Goal: Task Accomplishment & Management: Complete application form

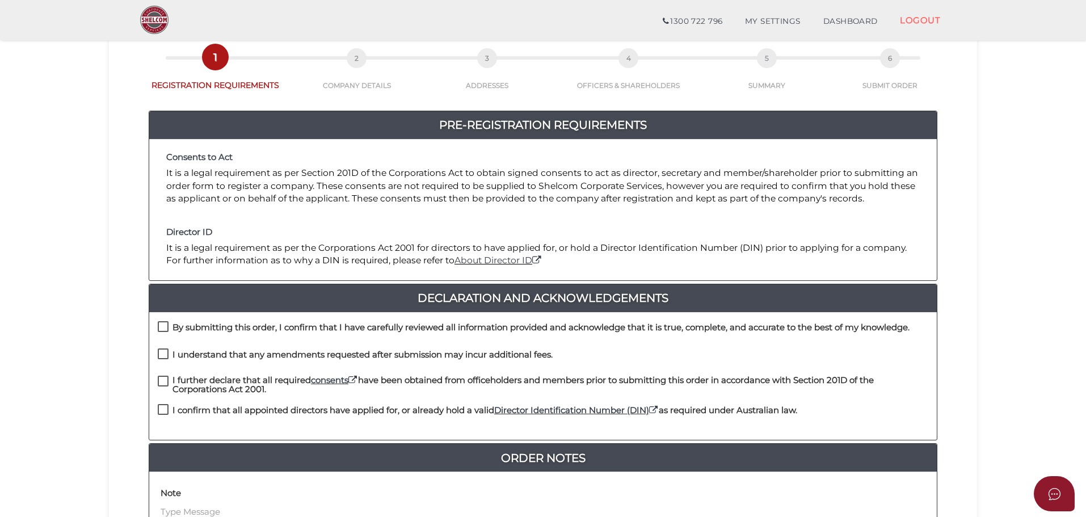
scroll to position [114, 0]
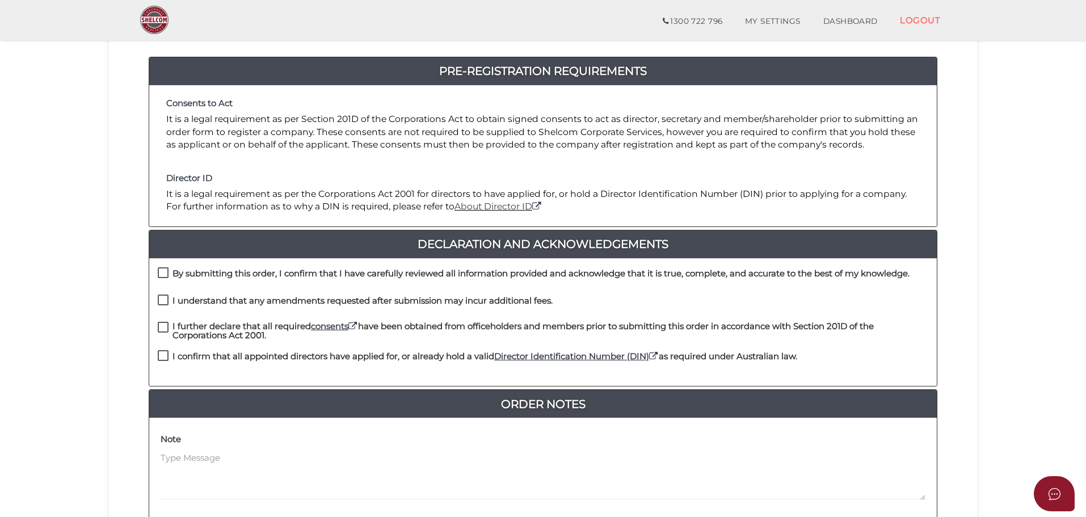
click at [163, 271] on label "By submitting this order, I confirm that I have carefully reviewed all informat…" at bounding box center [534, 276] width 752 height 14
checkbox input "true"
click at [162, 301] on label "I understand that any amendments requested after submission may incur additiona…" at bounding box center [355, 303] width 395 height 14
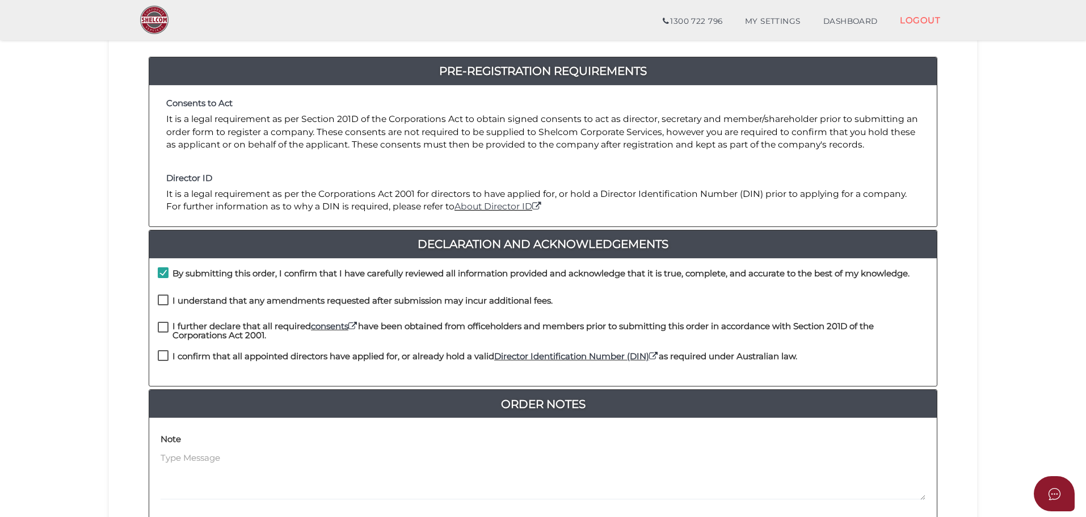
checkbox input "true"
click at [164, 322] on label "I further declare that all required consents have been obtained from officehold…" at bounding box center [543, 329] width 771 height 14
checkbox input "true"
click at [162, 352] on label "I confirm that all appointed directors have applied for, or already hold a vali…" at bounding box center [478, 359] width 640 height 14
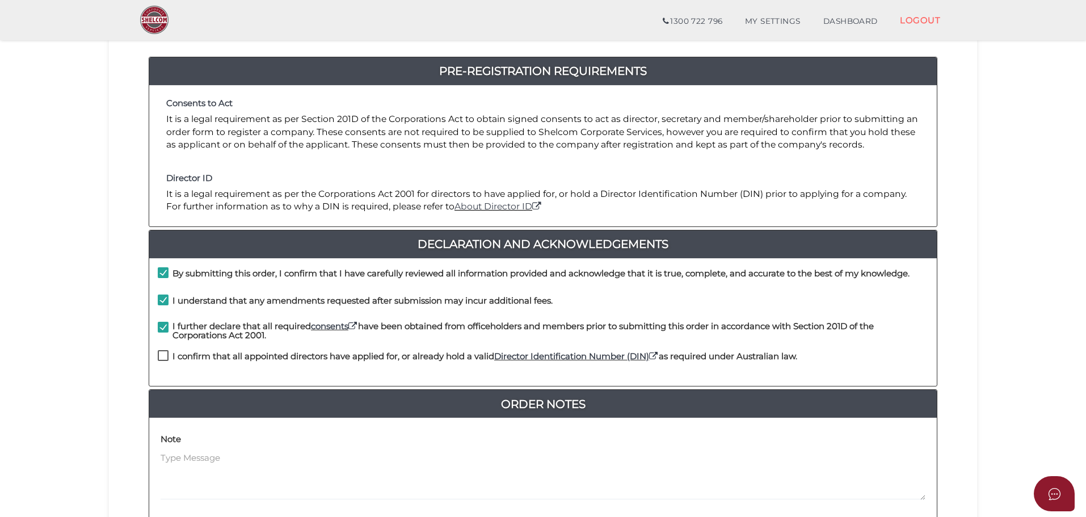
checkbox input "true"
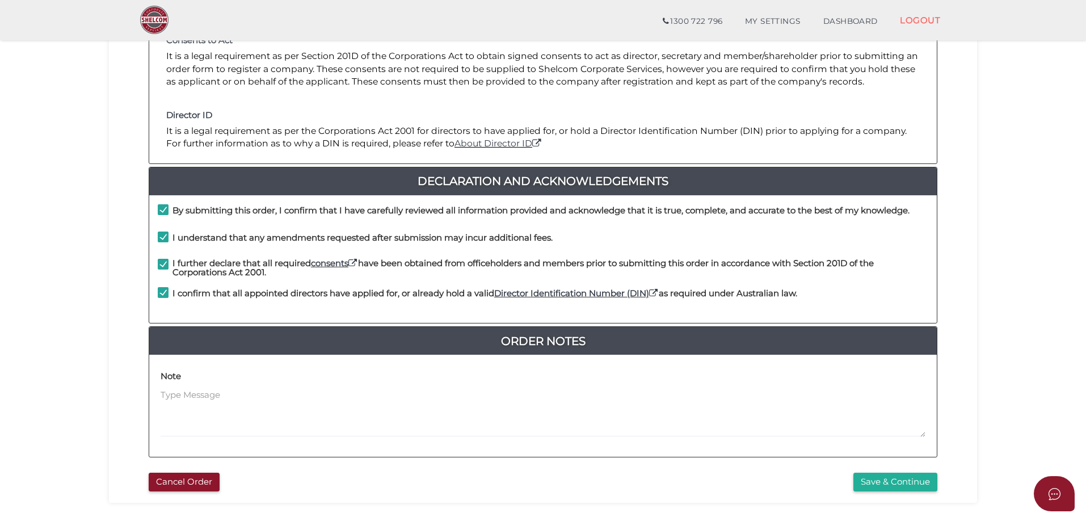
scroll to position [262, 0]
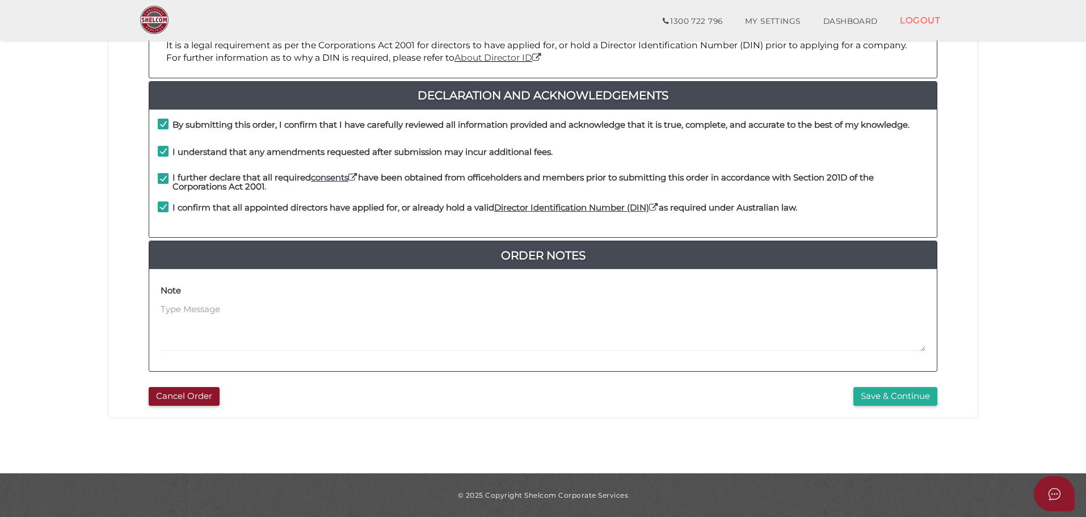
click at [901, 405] on button "Save & Continue" at bounding box center [896, 396] width 84 height 19
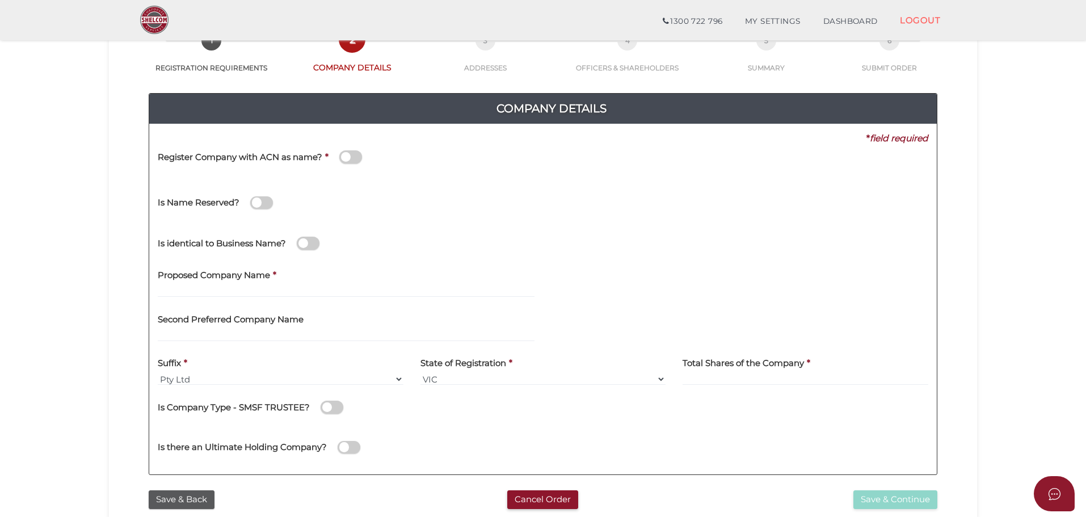
scroll to position [114, 0]
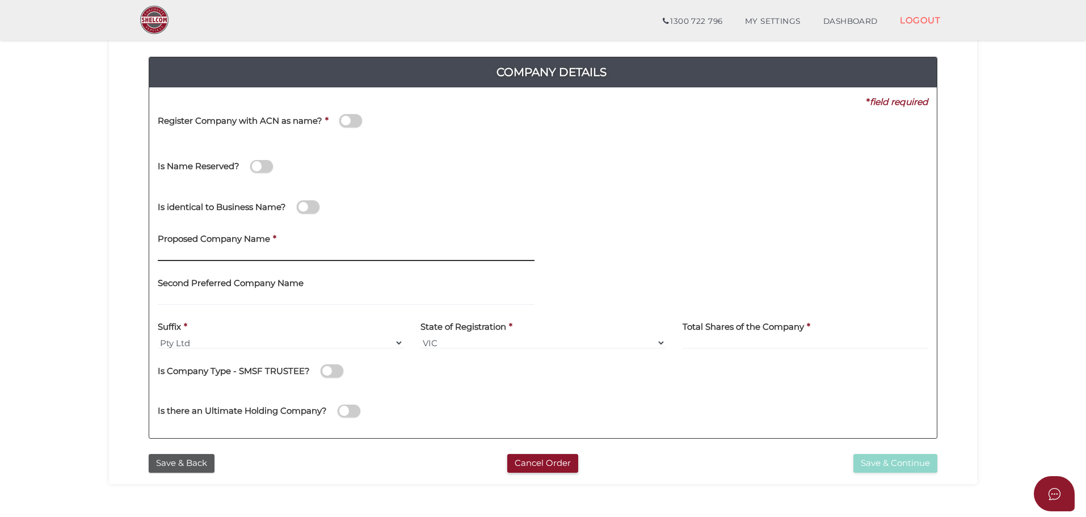
click at [181, 257] on input "text" at bounding box center [346, 255] width 377 height 12
click at [162, 253] on input "oillar enterprises" at bounding box center [346, 255] width 377 height 12
type input "Pillar enterprises"
click at [375, 246] on div "Proposed Company Name * Pillar enterprises" at bounding box center [346, 244] width 377 height 36
drag, startPoint x: 256, startPoint y: 254, endPoint x: 119, endPoint y: 256, distance: 137.4
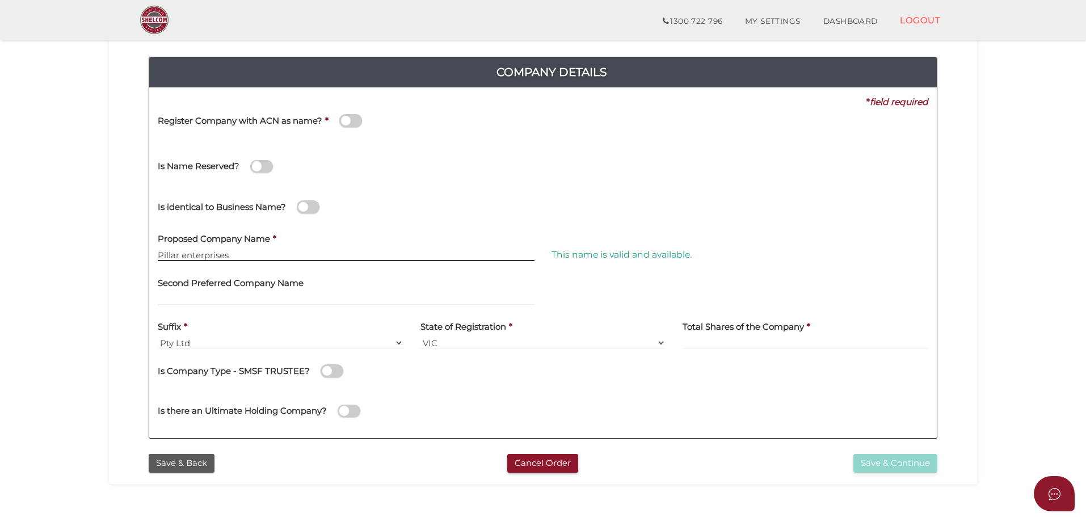
click at [119, 256] on div "Company Details 0f6e52f5f2eca68b2693963826271084 0fd289954560430f4a5880f104efaf…" at bounding box center [542, 242] width 851 height 411
drag, startPoint x: 259, startPoint y: 257, endPoint x: 268, endPoint y: 255, distance: 9.8
click at [259, 257] on input "Pillar enterprises" at bounding box center [346, 255] width 377 height 12
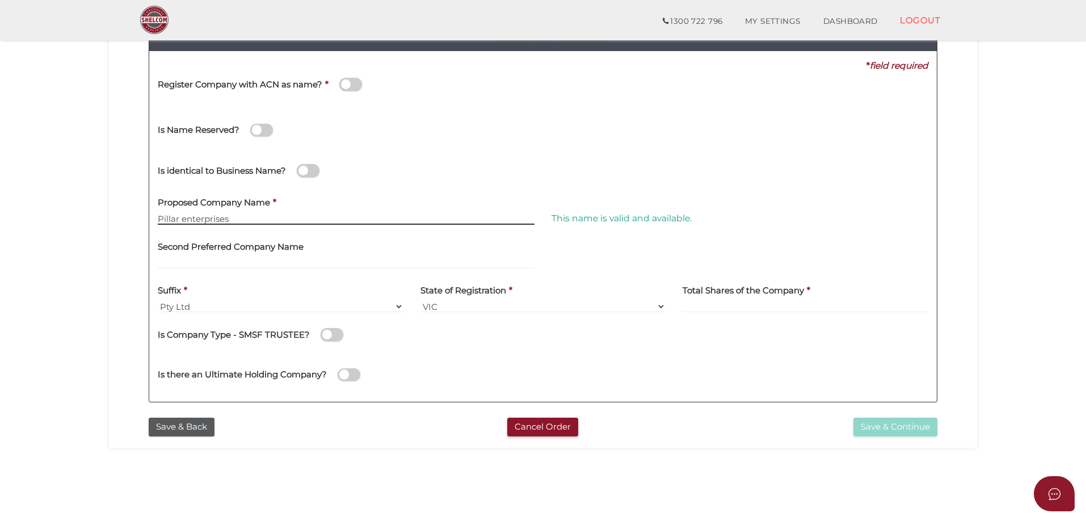
scroll to position [170, 0]
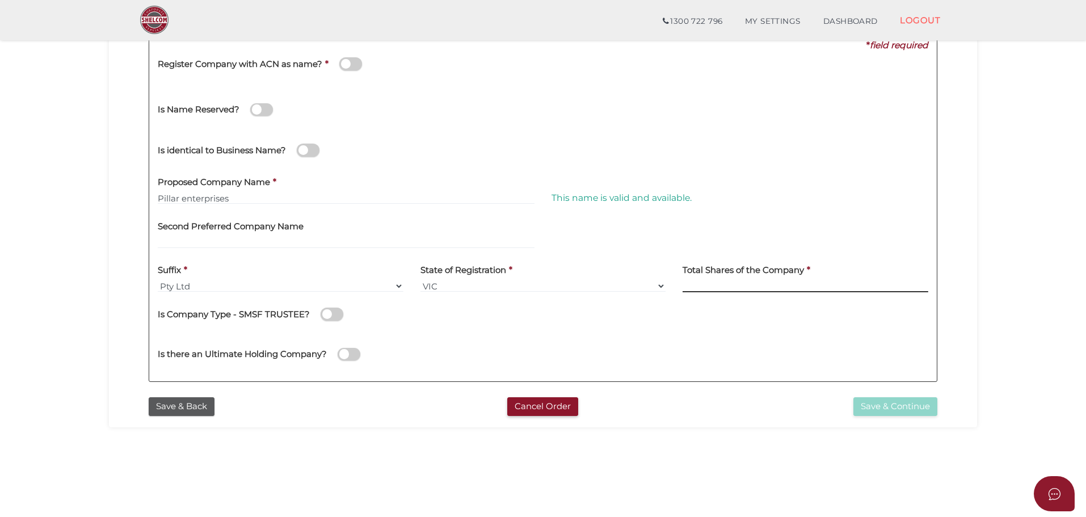
click at [708, 285] on input at bounding box center [806, 286] width 246 height 12
type input "5"
type input "100"
click at [553, 295] on div "State of Registration * VIC ACT NSW NT QLD TAS WA SA" at bounding box center [543, 279] width 263 height 44
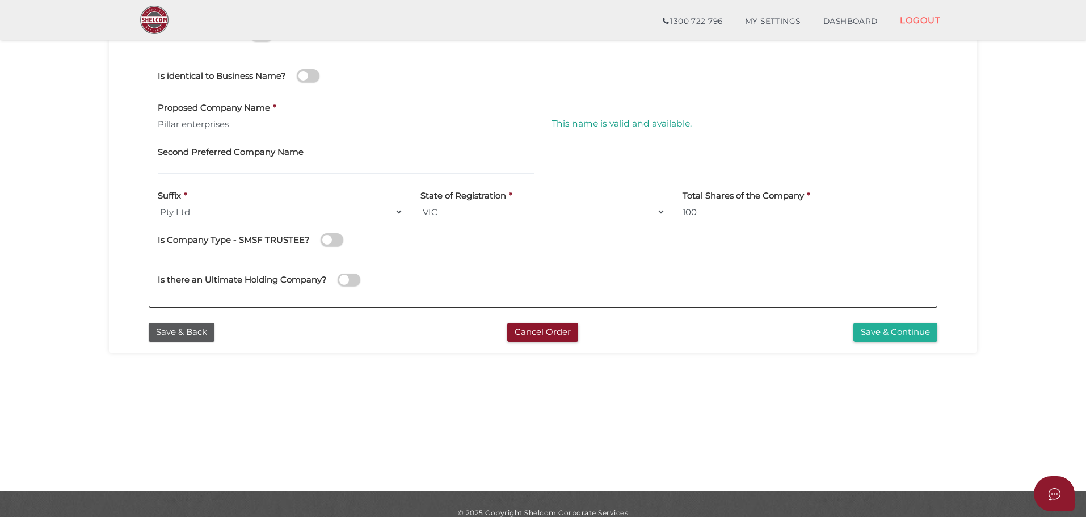
scroll to position [262, 0]
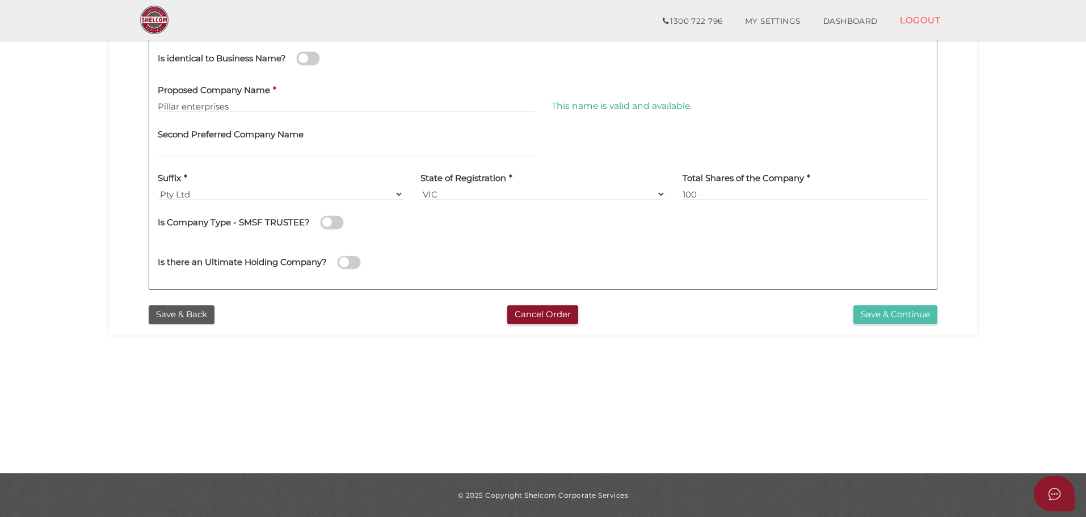
click at [894, 320] on button "Save & Continue" at bounding box center [896, 314] width 84 height 19
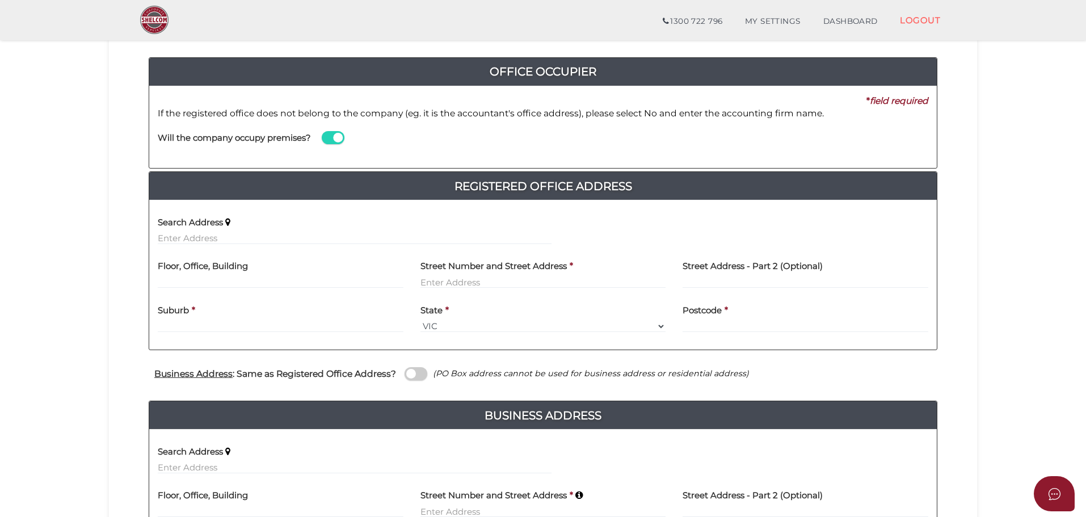
scroll to position [114, 0]
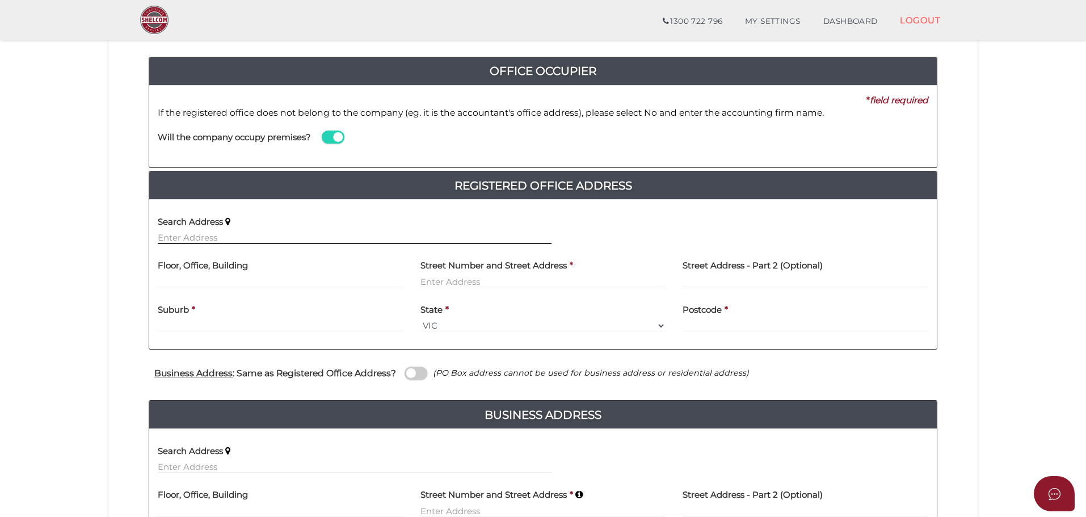
click at [237, 232] on input "text" at bounding box center [355, 238] width 394 height 12
paste input "1128 GRAND JUNCTION RD,"
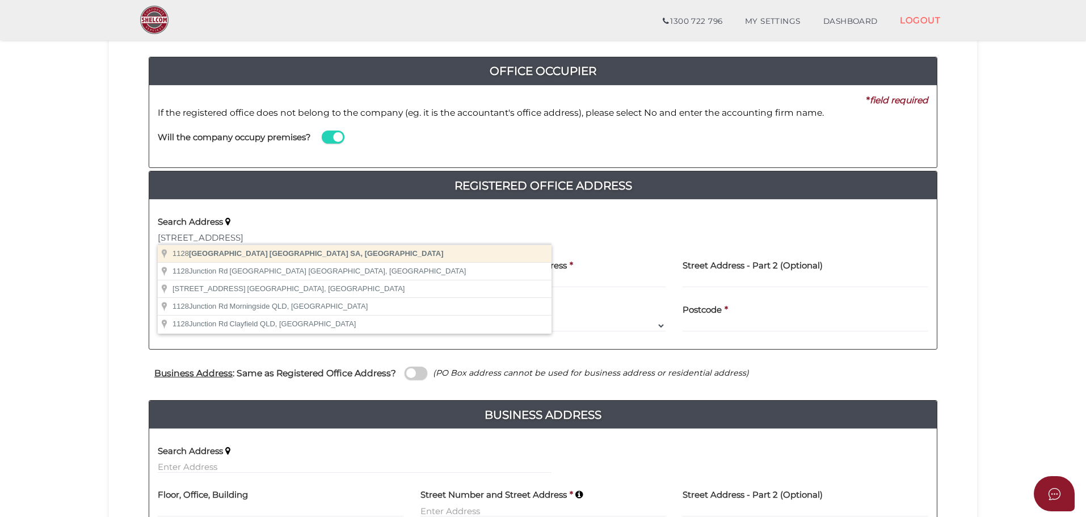
type input "[STREET_ADDRESS]"
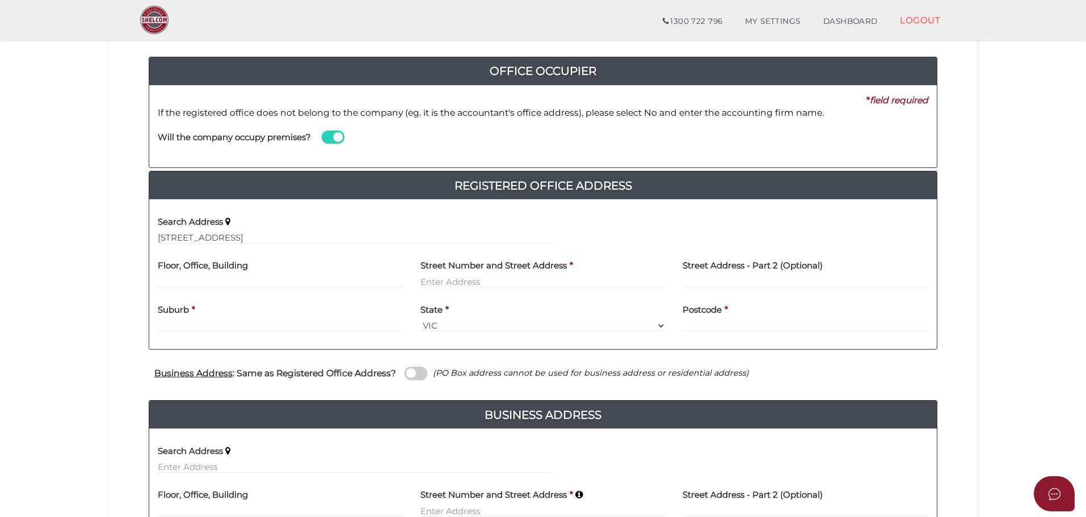
type input "[STREET_ADDRESS]"
type input "[GEOGRAPHIC_DATA]"
select select "SA"
type input "5090"
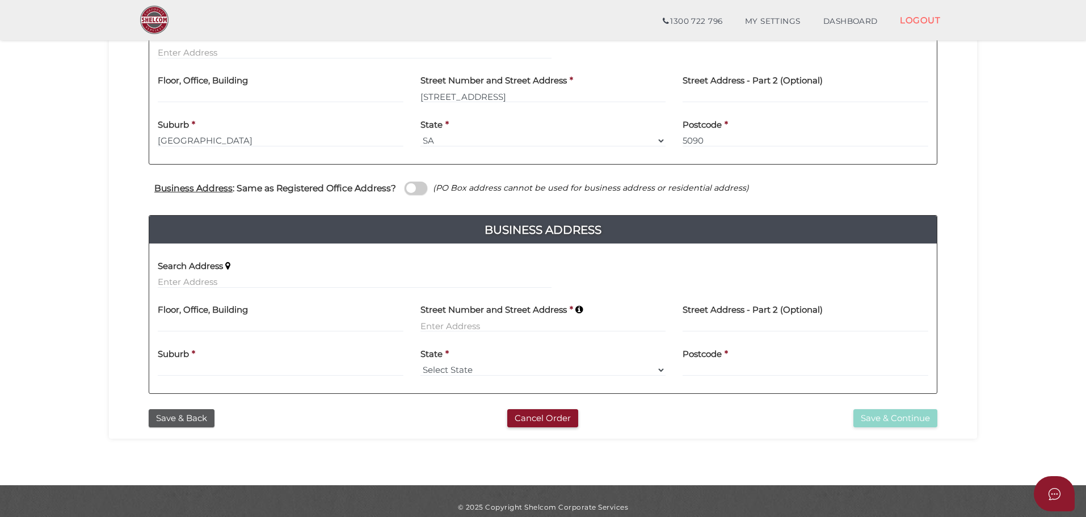
scroll to position [310, 0]
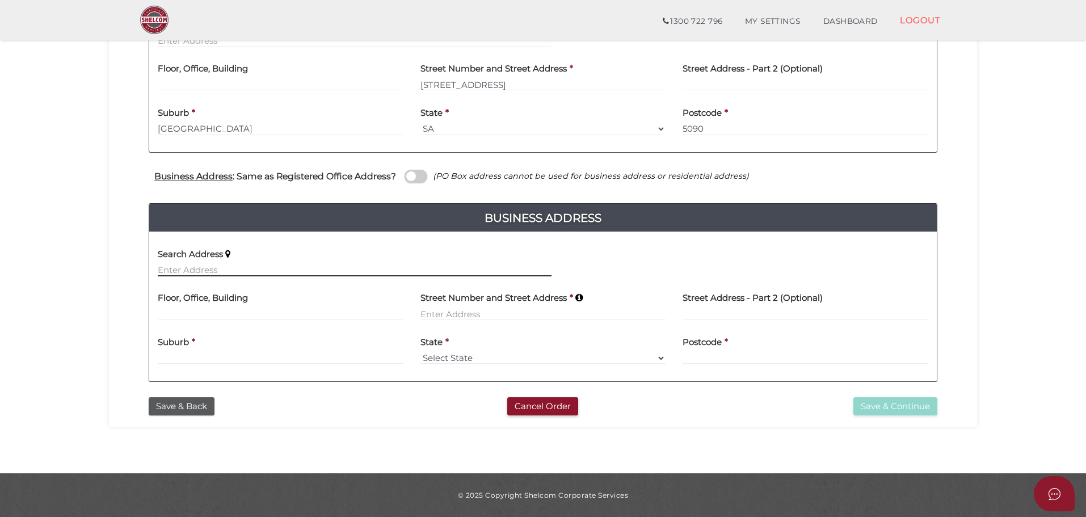
click at [217, 270] on input "text" at bounding box center [355, 270] width 394 height 12
click at [418, 179] on span at bounding box center [416, 176] width 23 height 13
click at [0, 0] on input "checkbox" at bounding box center [0, 0] width 0 height 0
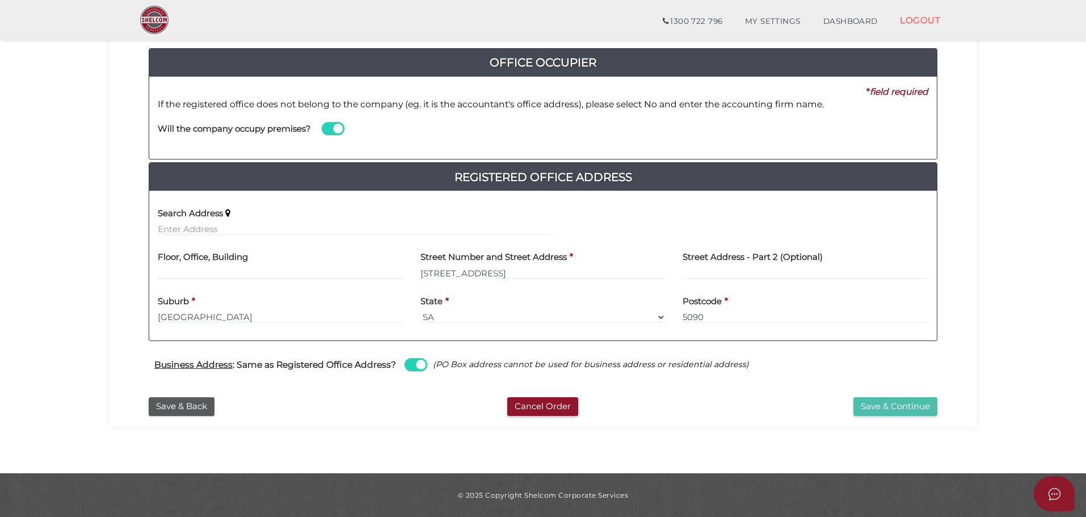
click at [899, 406] on button "Save & Continue" at bounding box center [896, 406] width 84 height 19
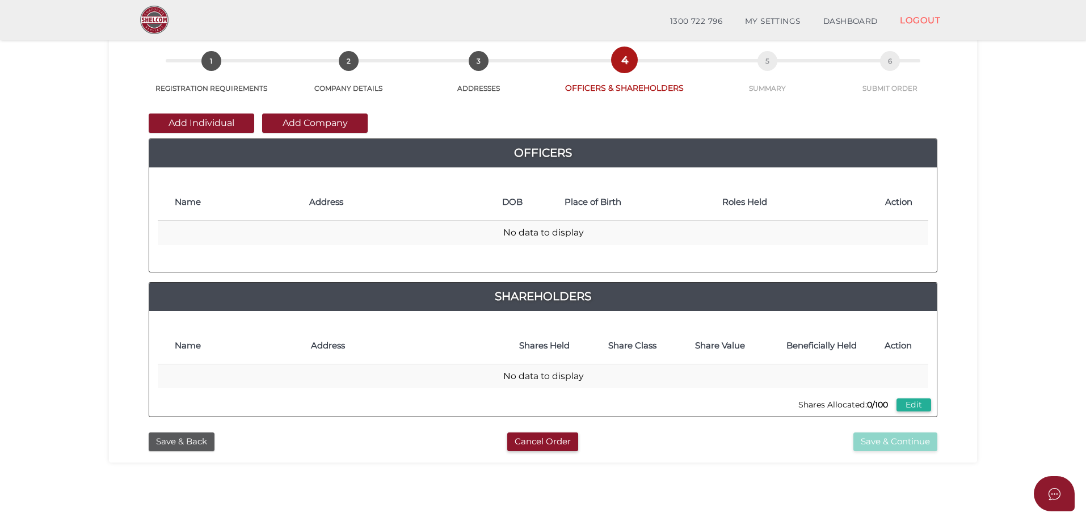
scroll to position [114, 0]
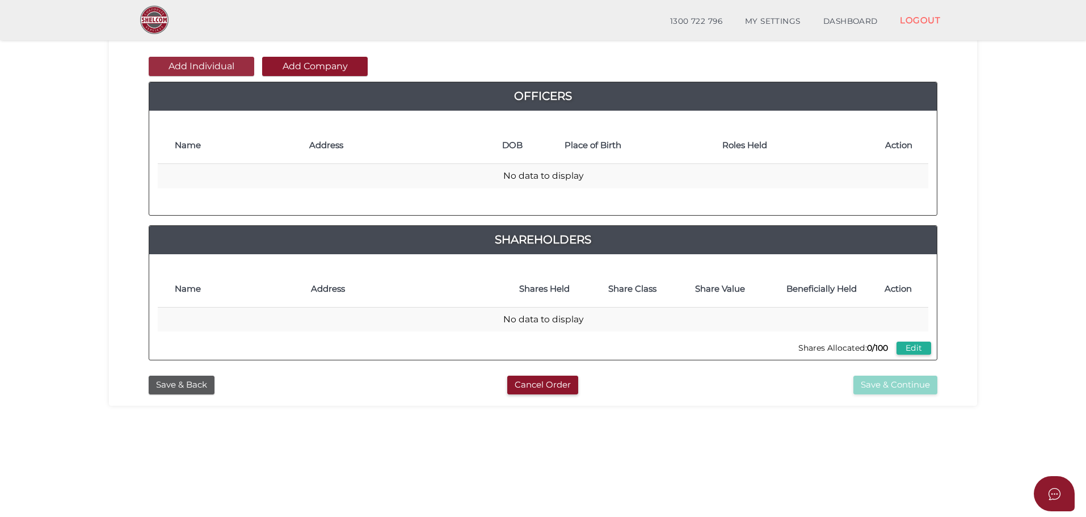
click at [210, 65] on button "Add Individual" at bounding box center [202, 66] width 106 height 19
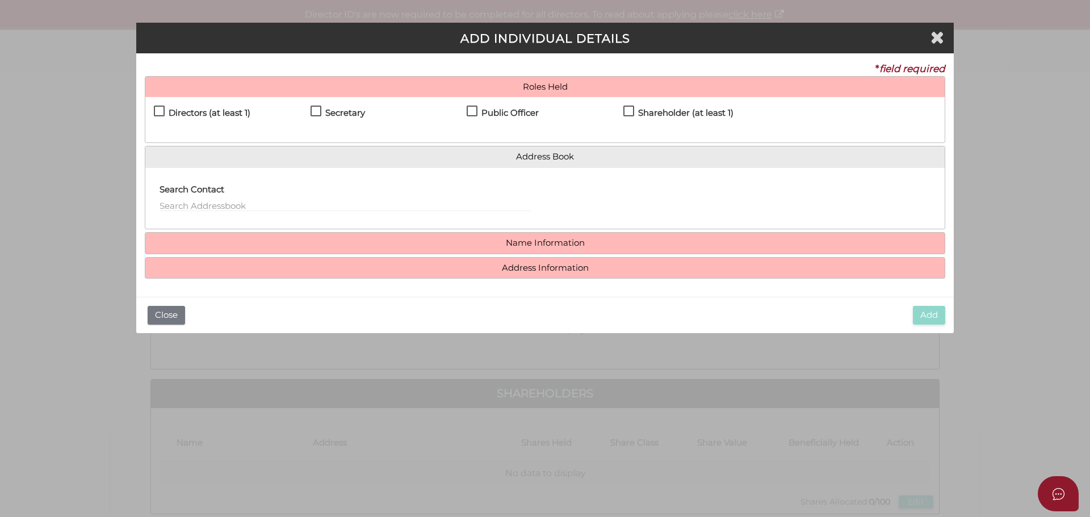
click at [153, 116] on div "Directors (at least 1) Secretary Public Officer Member Shareholder (at least 1)" at bounding box center [544, 119] width 799 height 45
click at [166, 115] on label "Directors (at least 1)" at bounding box center [202, 115] width 96 height 14
checkbox input "true"
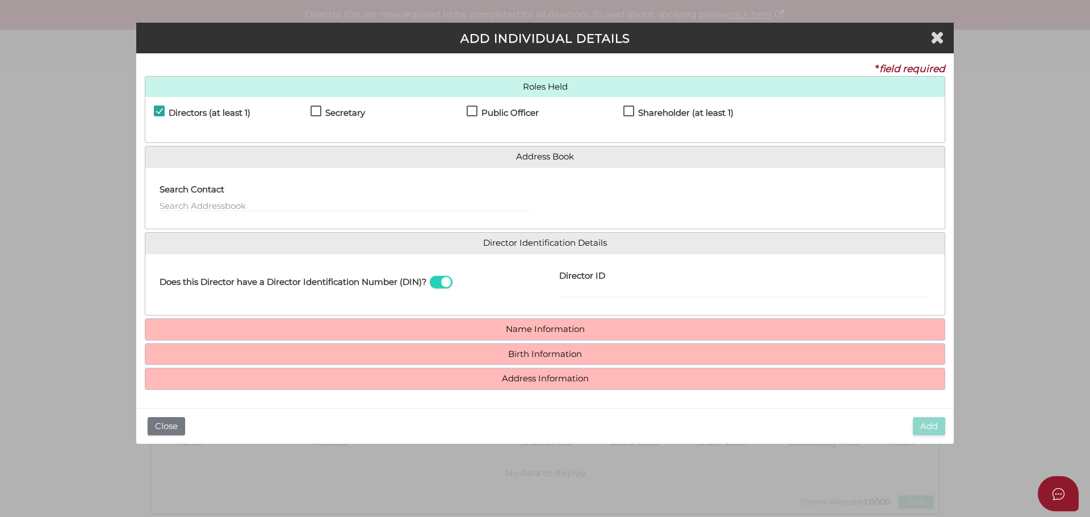
click at [311, 114] on label "Secretary" at bounding box center [337, 115] width 54 height 14
checkbox input "true"
click at [475, 111] on label "Public Officer" at bounding box center [503, 115] width 72 height 14
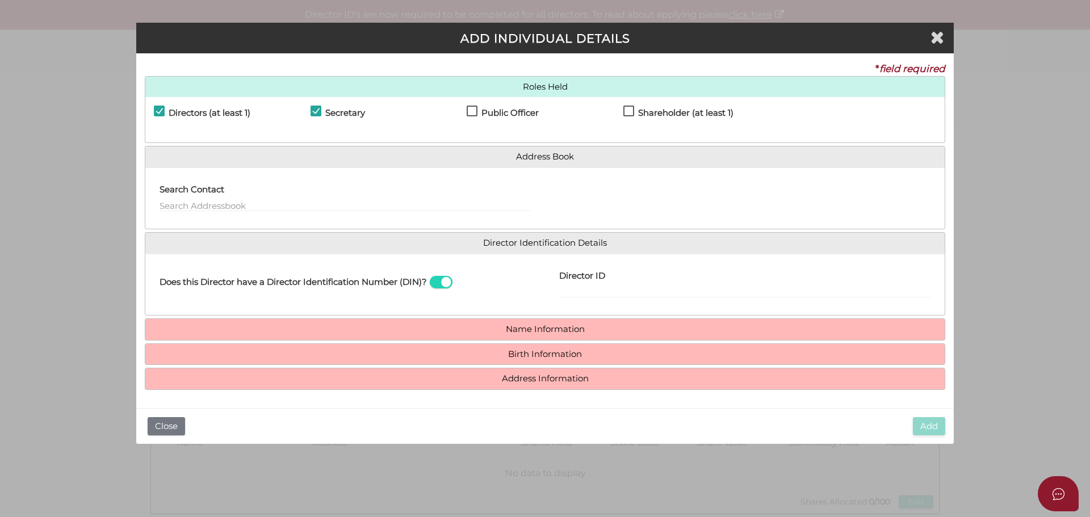
checkbox input "true"
click at [633, 111] on label "Shareholder (at least 1)" at bounding box center [678, 115] width 110 height 14
checkbox input "true"
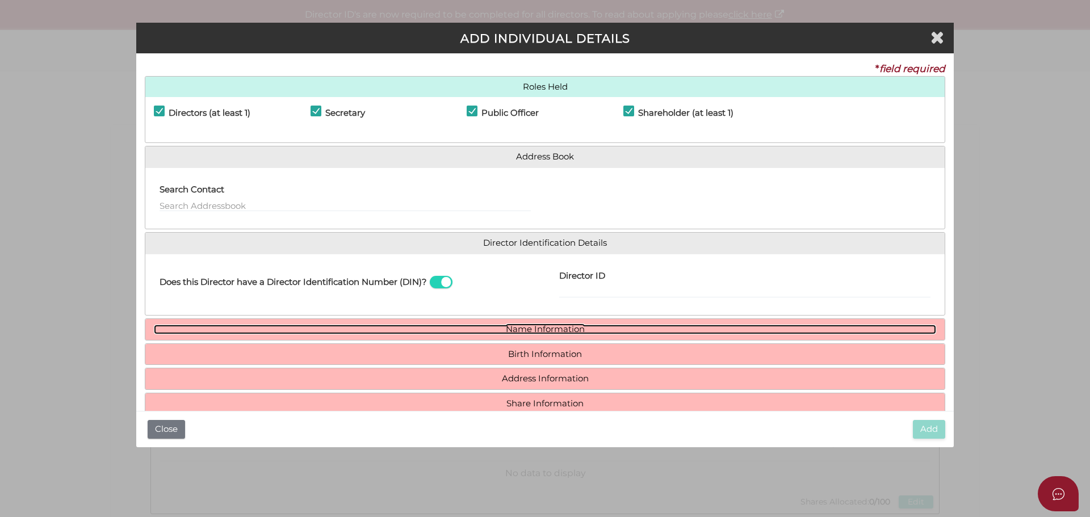
click at [535, 325] on link "Name Information" at bounding box center [545, 330] width 782 height 10
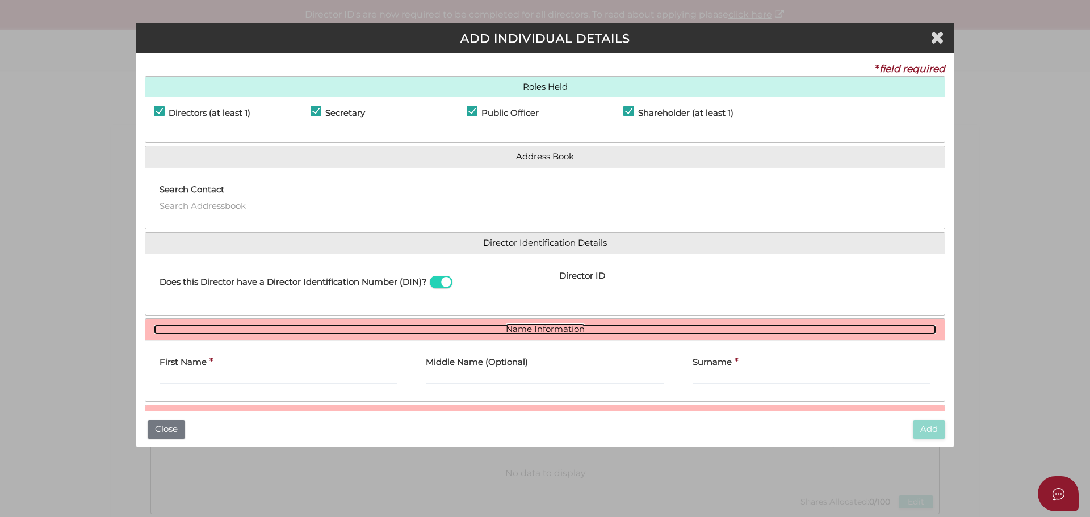
scroll to position [83, 0]
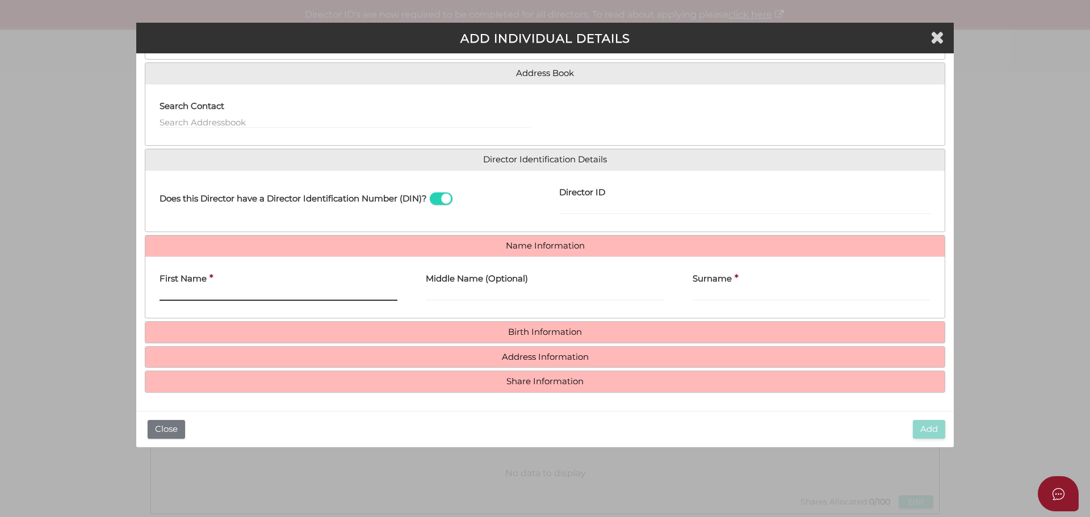
click at [211, 290] on input "First Name" at bounding box center [278, 294] width 238 height 12
paste input "JAGJIT"
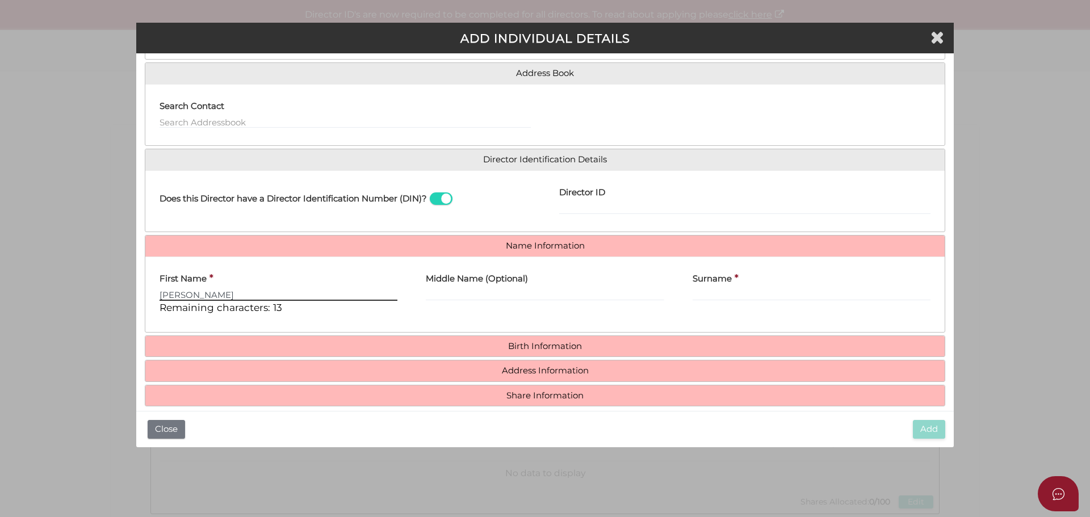
type input "JAGJIT"
click at [720, 293] on input "Surname" at bounding box center [811, 294] width 238 height 12
click at [749, 295] on input "Surname" at bounding box center [811, 294] width 238 height 12
paste input "SINGH"
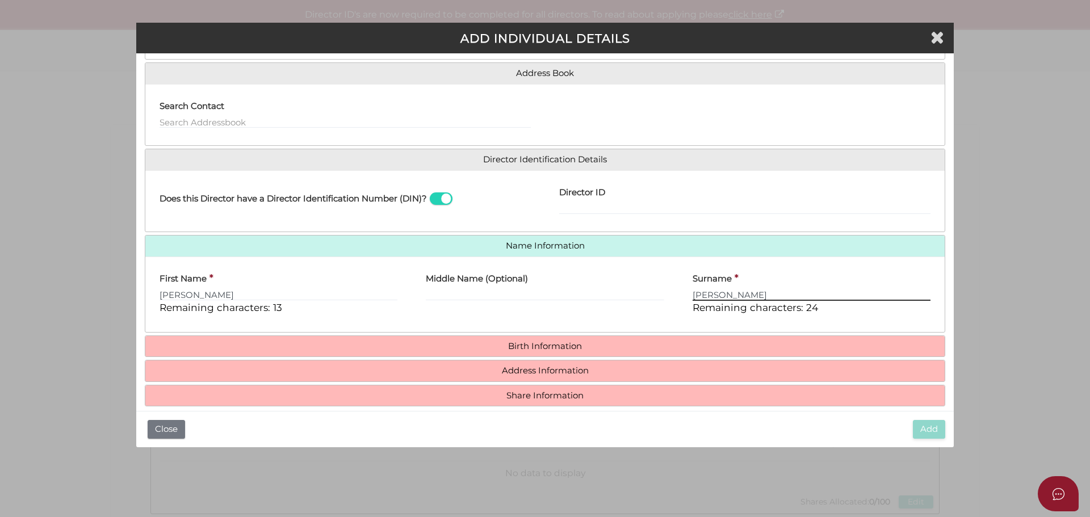
type input "SINGH"
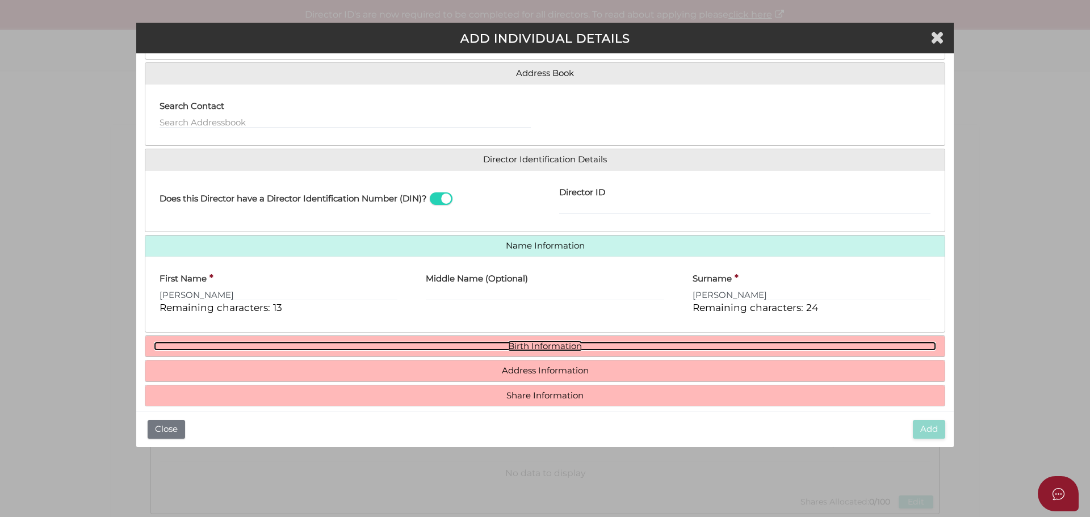
click at [533, 346] on link "Birth Information" at bounding box center [545, 347] width 782 height 10
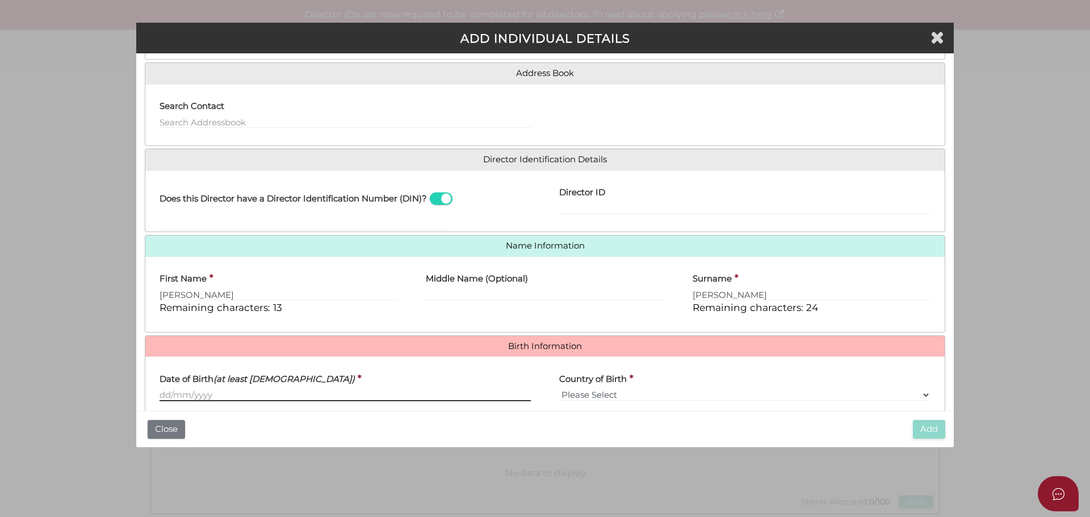
click at [228, 395] on input "Date of Birth (at least 18 years old)" at bounding box center [344, 395] width 371 height 12
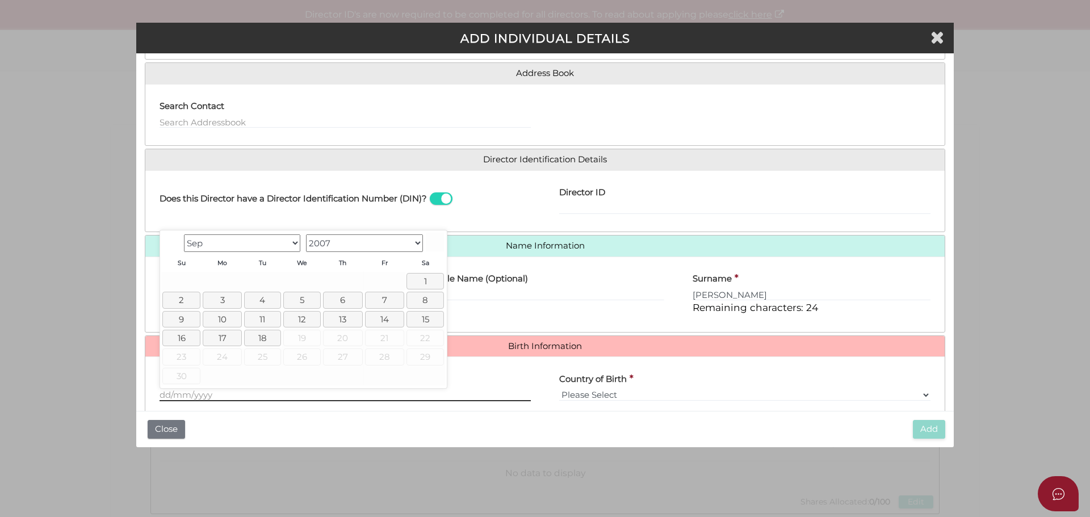
paste input "31/01/1992"
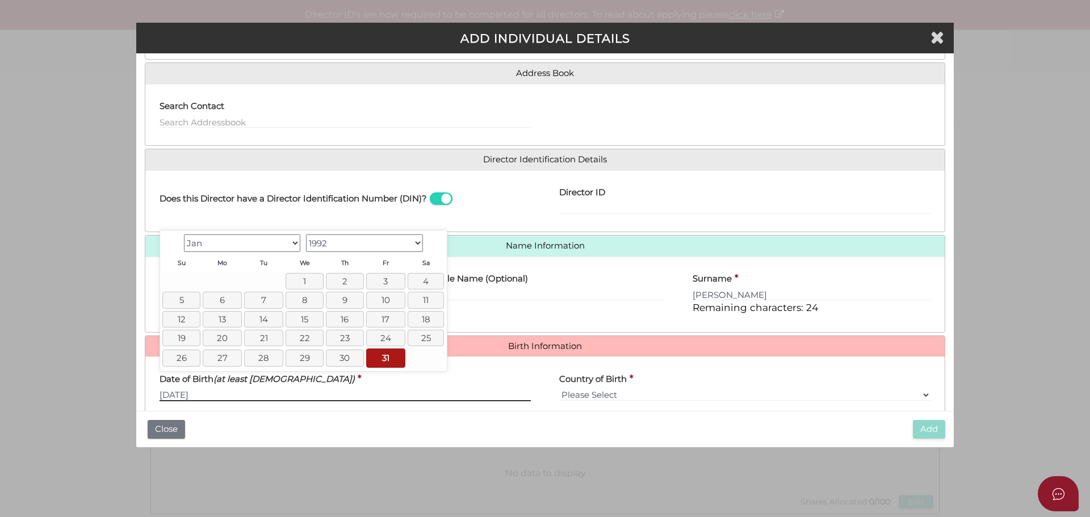
type input "31/01/1992"
click at [622, 383] on h4 "Country of Birth" at bounding box center [593, 380] width 68 height 10
click at [622, 389] on select "Please Select v Australia Afghanistan Albania Algeria American Samoa Andorra An…" at bounding box center [744, 395] width 371 height 12
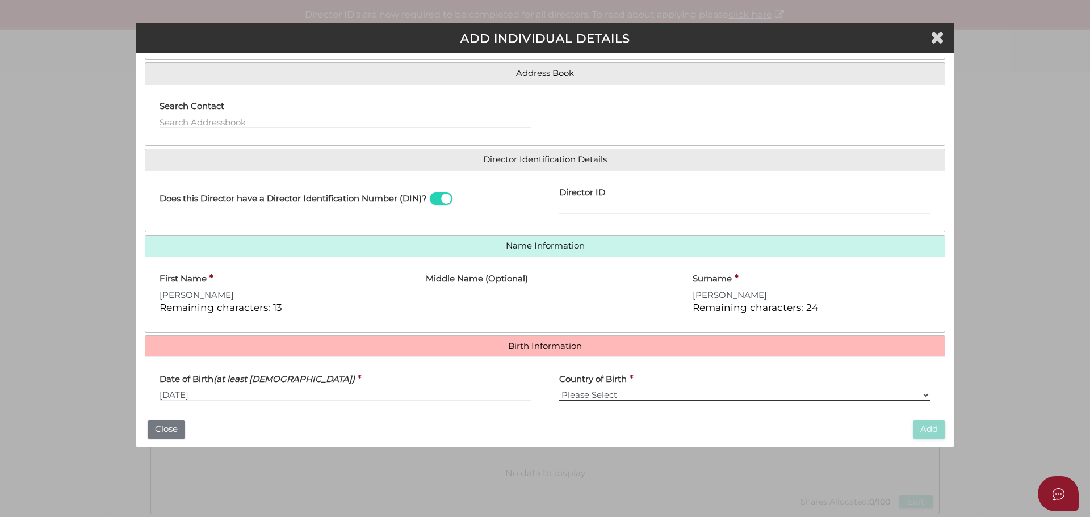
click at [611, 392] on select "Please Select v Australia Afghanistan Albania Algeria American Samoa Andorra An…" at bounding box center [744, 395] width 371 height 12
select select "India"
click at [559, 389] on select "Please Select v Australia Afghanistan Albania Algeria American Samoa Andorra An…" at bounding box center [744, 395] width 371 height 12
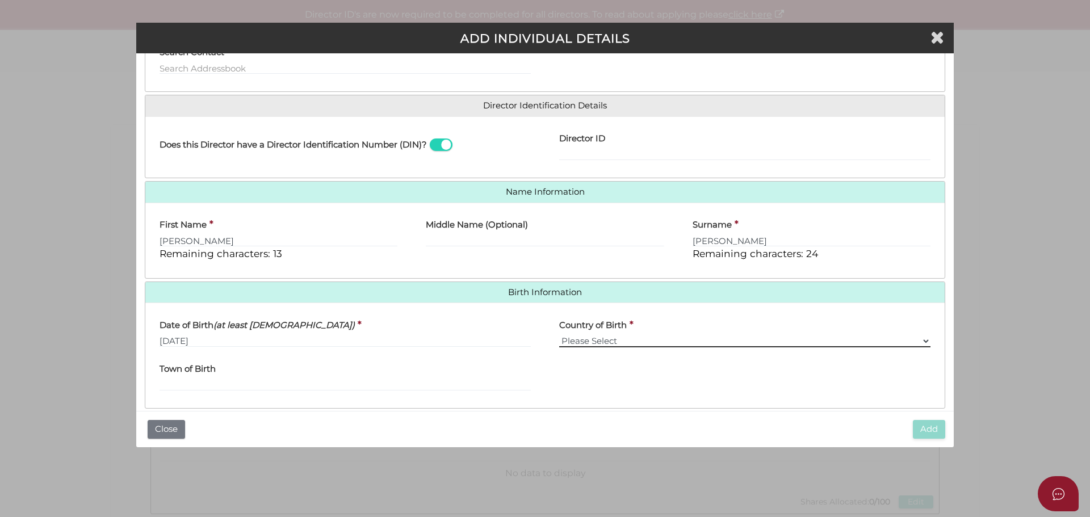
scroll to position [197, 0]
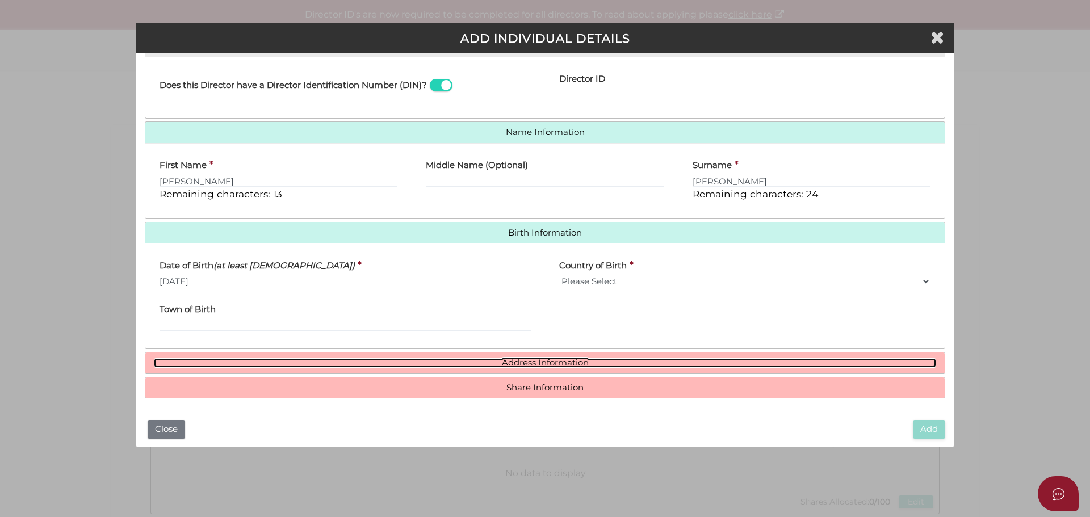
click at [511, 364] on link "Address Information" at bounding box center [545, 363] width 782 height 10
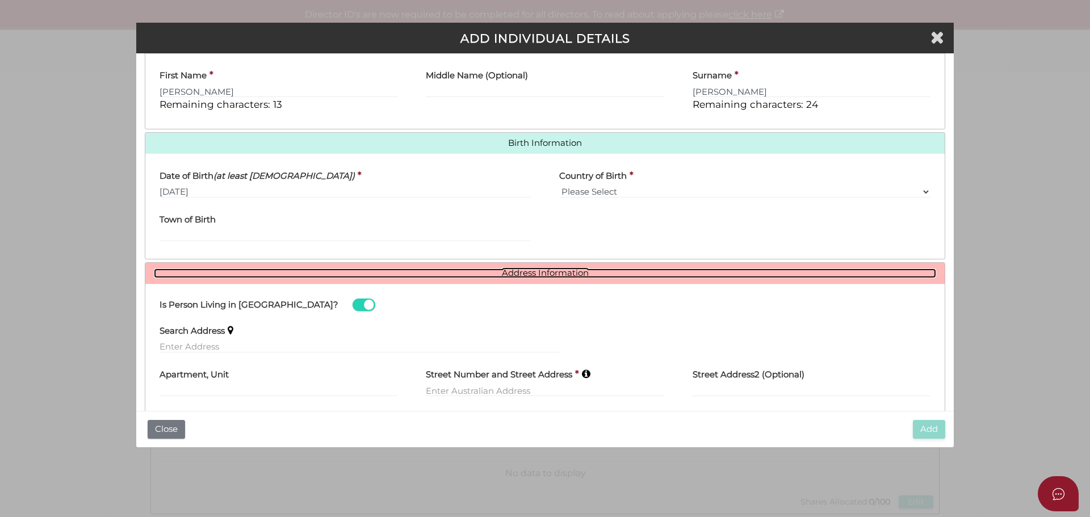
scroll to position [377, 0]
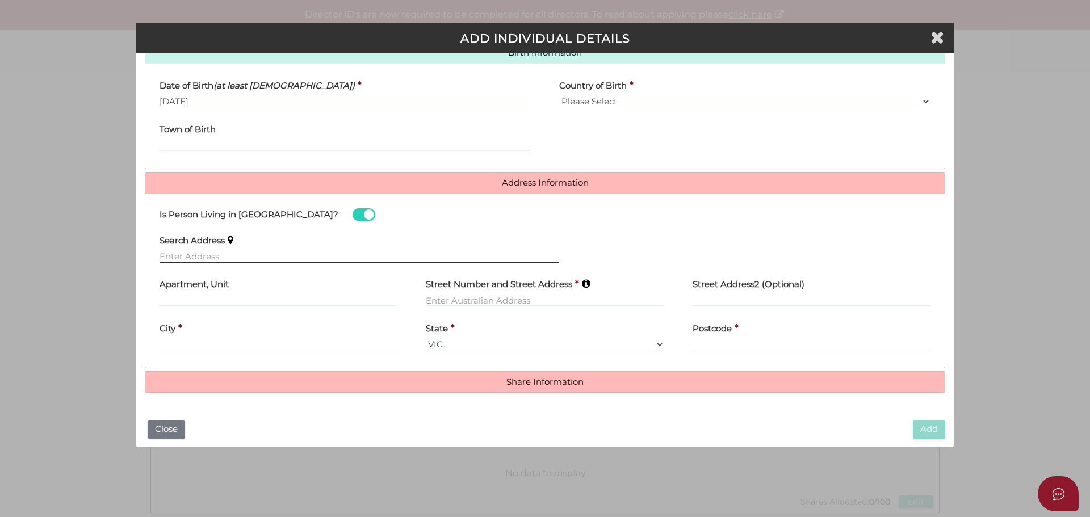
drag, startPoint x: 217, startPoint y: 261, endPoint x: 224, endPoint y: 257, distance: 7.6
click at [223, 258] on input "text" at bounding box center [359, 256] width 400 height 12
click at [221, 257] on input "text" at bounding box center [359, 256] width 400 height 12
paste input "1128 GRAND JUNCTION RD"
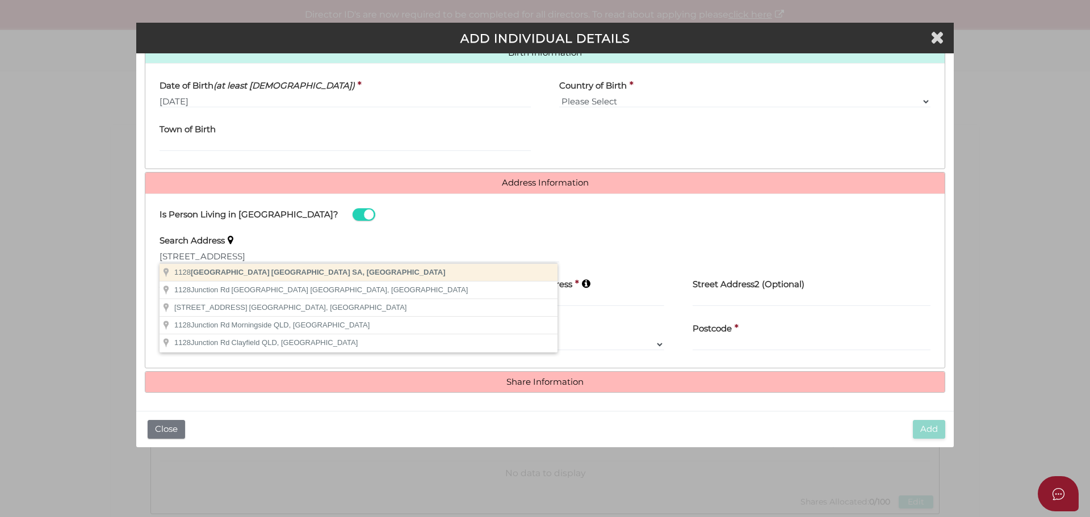
type input "1128 Grand Junction Road, Hope Valley SA, Australia"
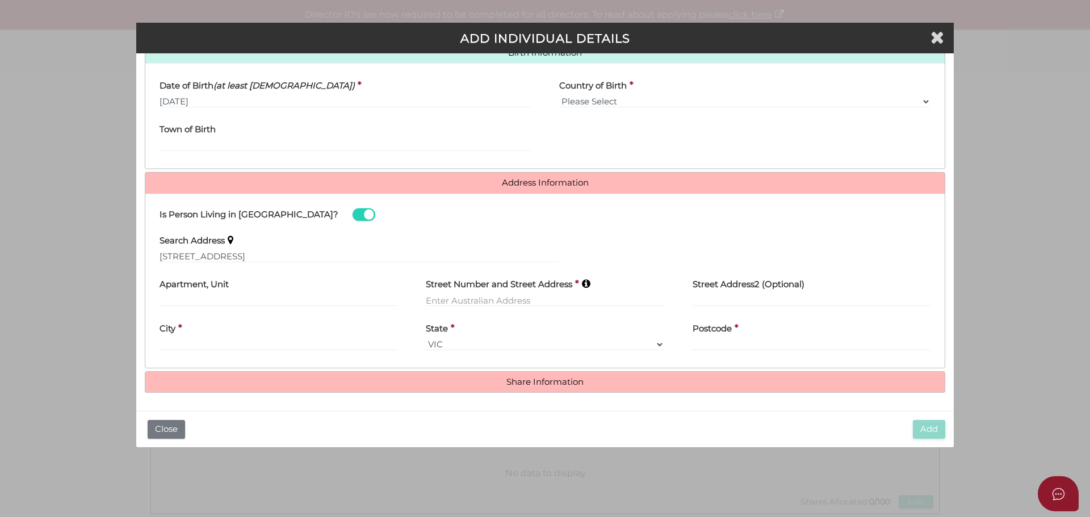
type input "1128 Grand Junction Road"
type input "Hope Valley"
select select "SA"
type input "5090"
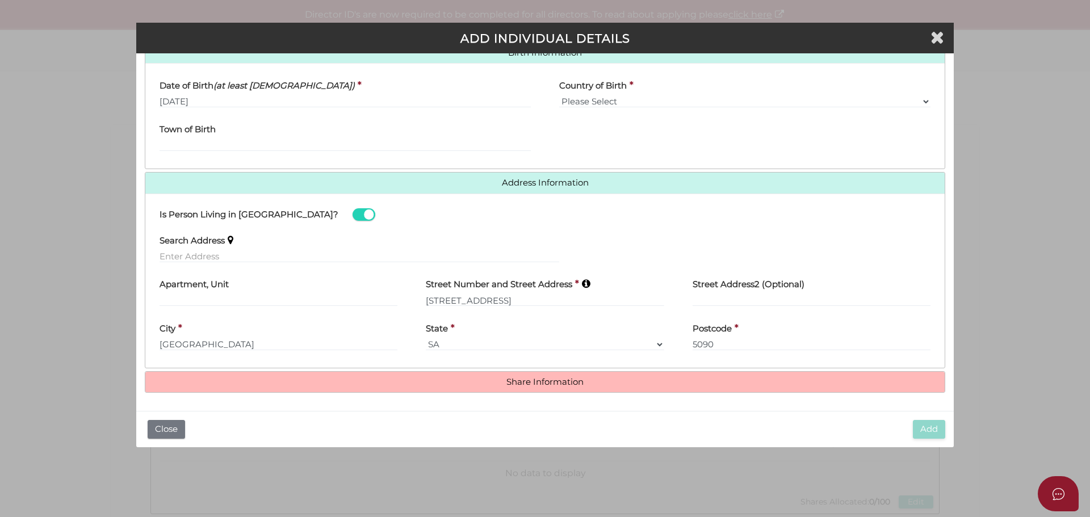
click at [516, 376] on h4 "Share Information" at bounding box center [544, 382] width 799 height 21
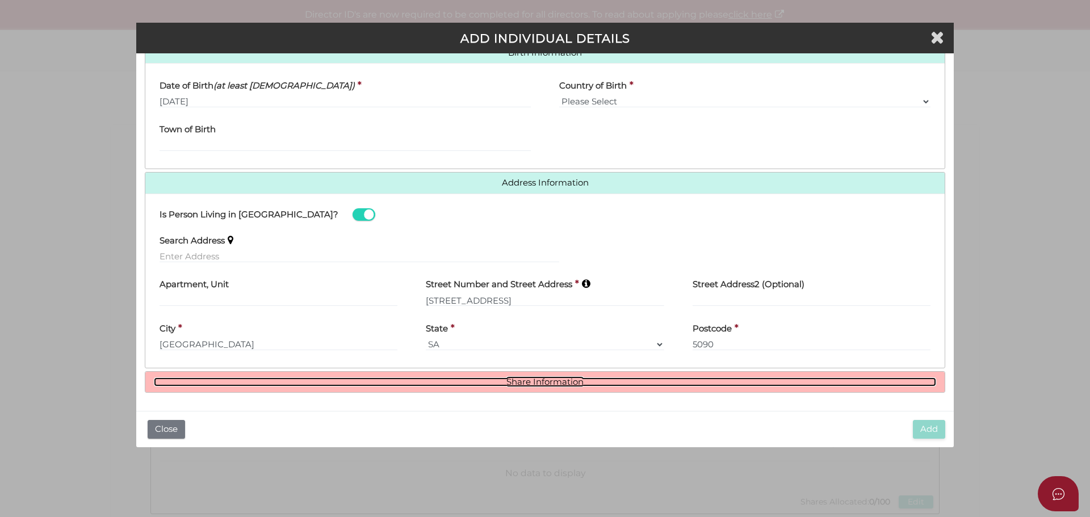
click at [523, 384] on link "Share Information" at bounding box center [545, 382] width 782 height 10
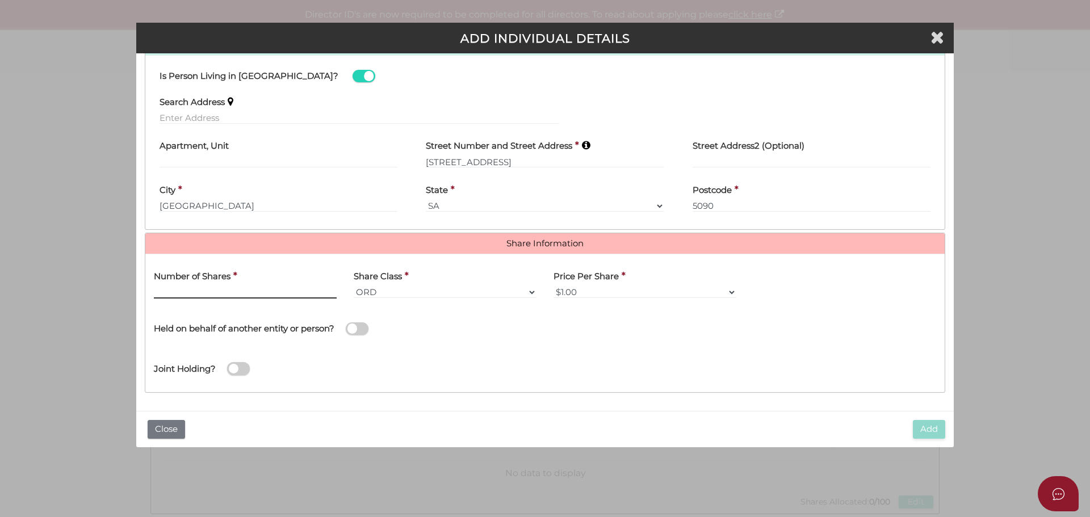
click at [224, 295] on input "text" at bounding box center [245, 292] width 183 height 12
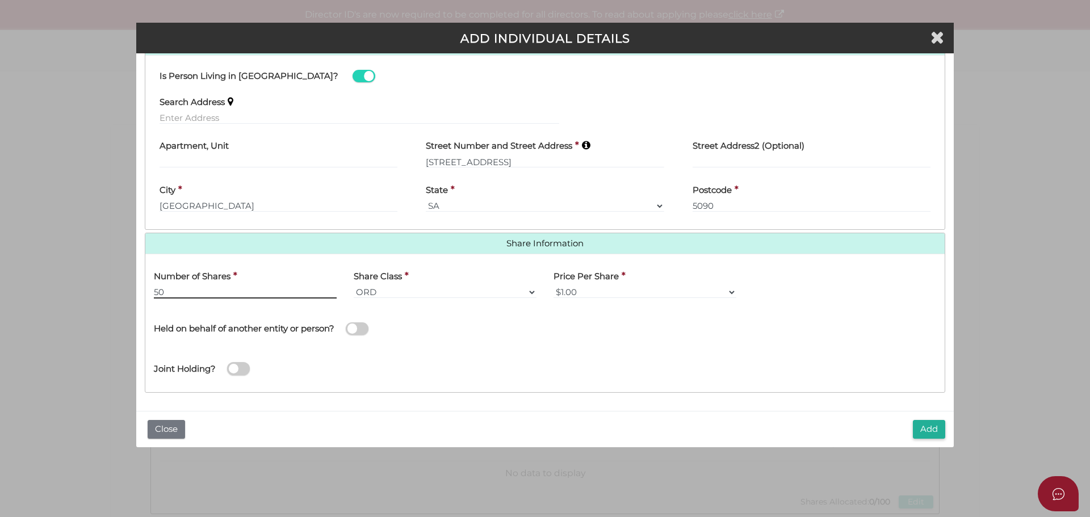
type input "50"
click at [530, 312] on div "Held on behalf of another entity or person?" at bounding box center [345, 323] width 383 height 32
click at [587, 293] on select "$1.00 $0.01 $0.001 $0.0001 $0.10 $0.50 $2.00 $5.00 $10.00 Other" at bounding box center [644, 292] width 183 height 12
select select "Other"
click at [553, 286] on select "$1.00 $0.01 $0.001 $0.0001 $0.10 $0.50 $2.00 $5.00 $10.00 Other" at bounding box center [644, 292] width 183 height 12
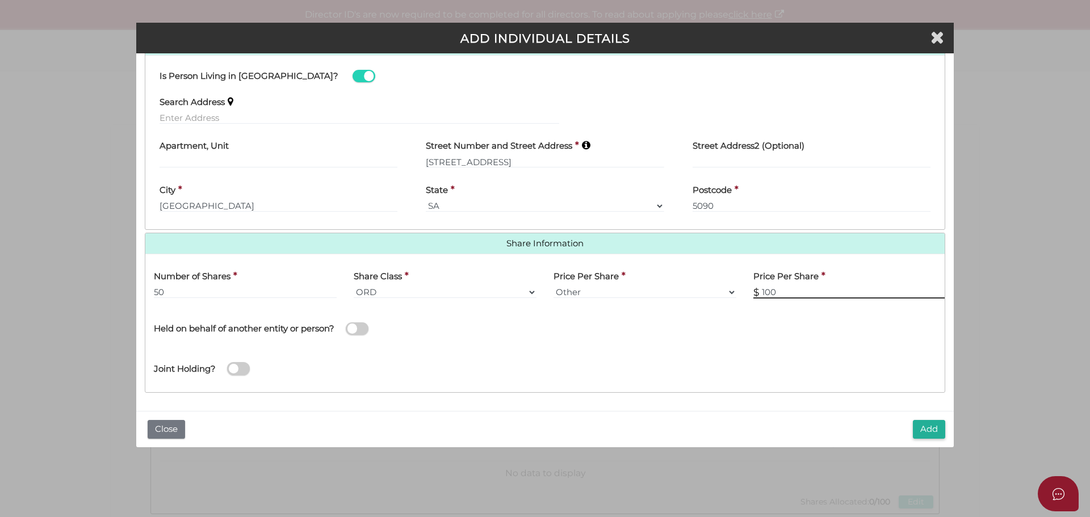
type input "100"
click at [615, 304] on div "Price Per Share * $1.00 $0.01 $0.001 $0.0001 $0.10 $0.50 $2.00 $5.00 $10.00 Oth…" at bounding box center [645, 285] width 200 height 44
click at [652, 322] on div "Name of Entity *" at bounding box center [745, 327] width 400 height 40
click at [590, 292] on select "$1.00 $0.01 $0.001 $0.0001 $0.10 $0.50 $2.00 $5.00 $10.00 Other" at bounding box center [644, 292] width 183 height 12
drag, startPoint x: 804, startPoint y: 379, endPoint x: 795, endPoint y: 380, distance: 9.2
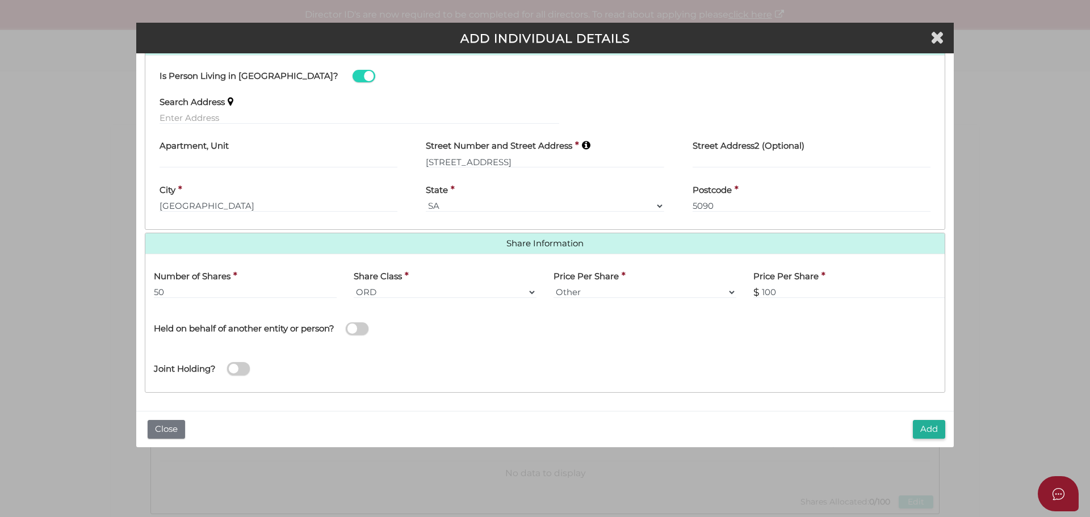
click at [804, 379] on div "Joint Holding?" at bounding box center [544, 365] width 799 height 37
click at [925, 432] on button "Add" at bounding box center [929, 429] width 32 height 19
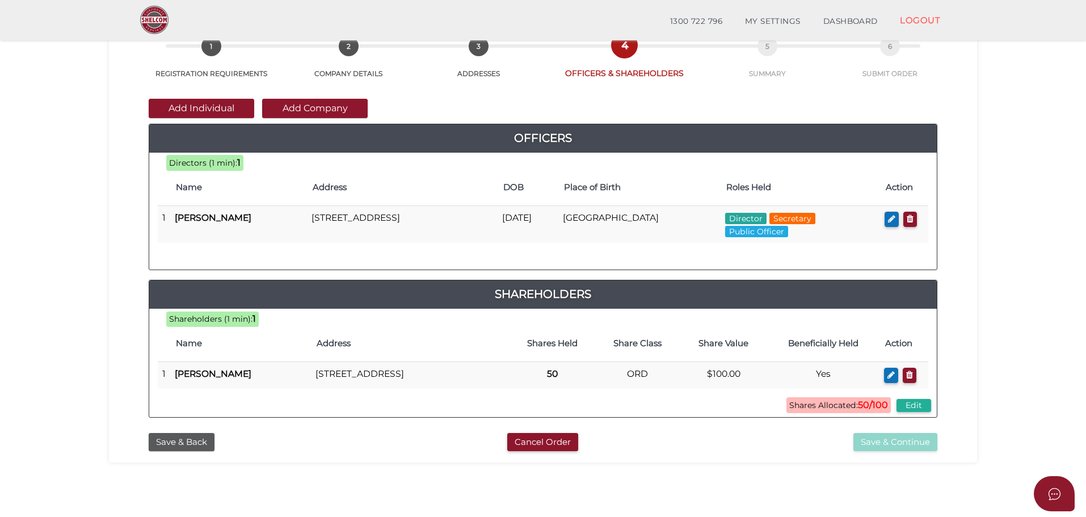
scroll to position [114, 0]
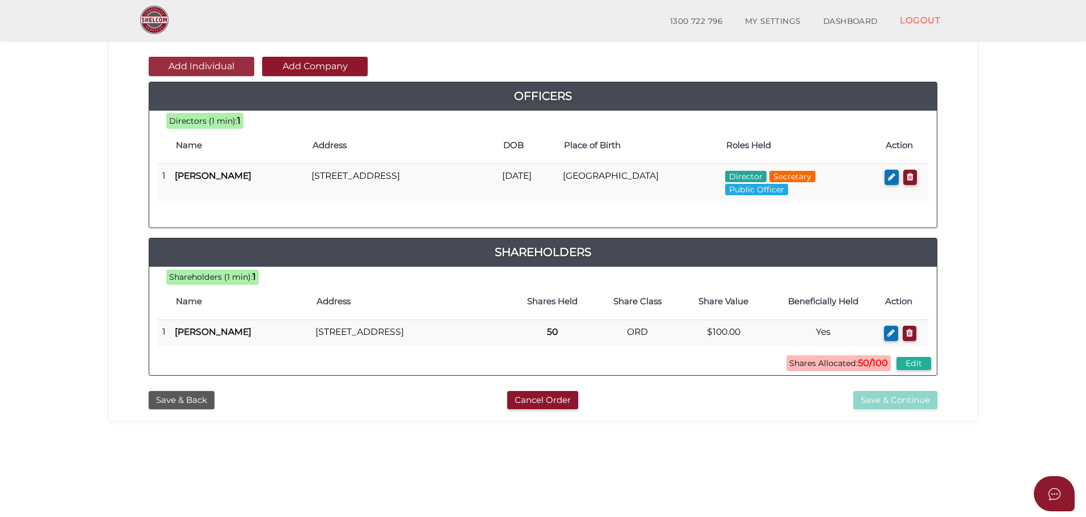
click at [219, 70] on button "Add Individual" at bounding box center [202, 66] width 106 height 19
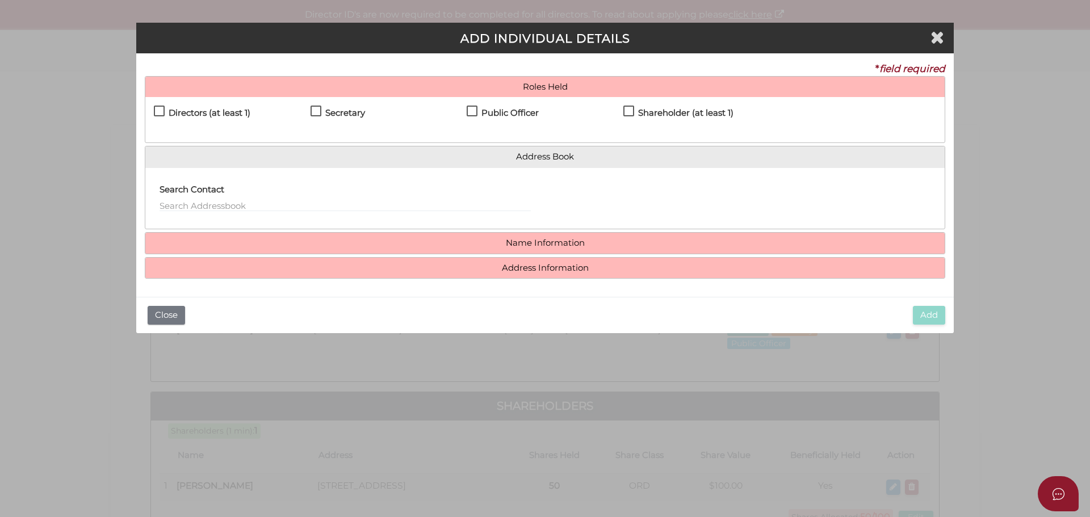
drag, startPoint x: 159, startPoint y: 106, endPoint x: 240, endPoint y: 133, distance: 85.6
click at [162, 108] on label "Directors (at least 1)" at bounding box center [202, 115] width 96 height 14
checkbox input "true"
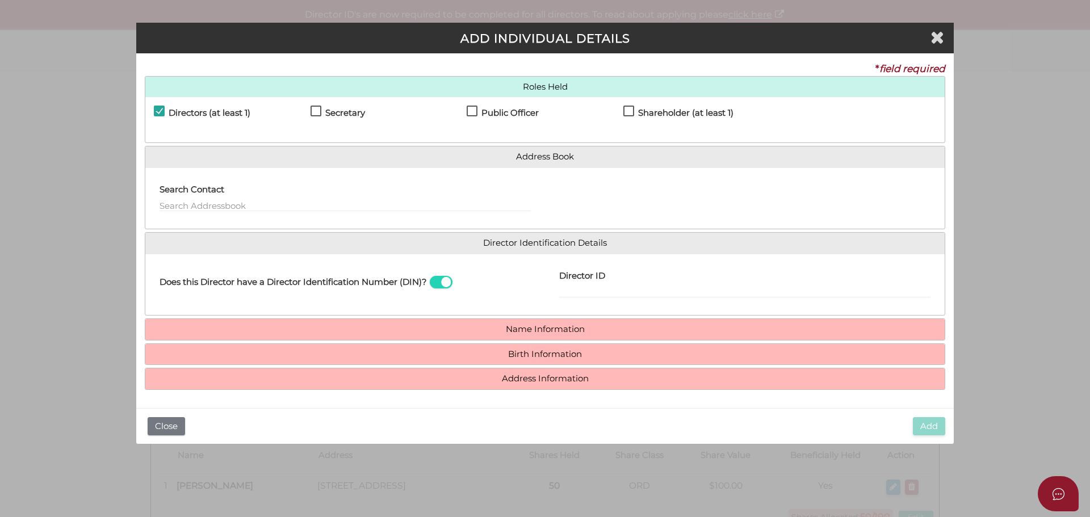
drag, startPoint x: 310, startPoint y: 114, endPoint x: 316, endPoint y: 115, distance: 6.3
click at [313, 115] on label "Secretary" at bounding box center [337, 115] width 54 height 14
checkbox input "true"
click at [633, 112] on label "Shareholder (at least 1)" at bounding box center [678, 115] width 110 height 14
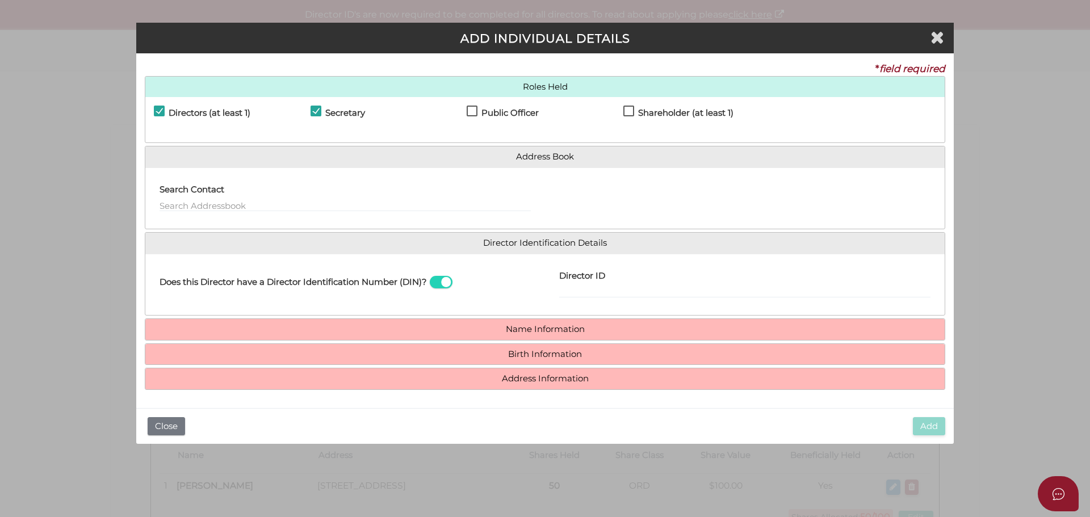
checkbox input "true"
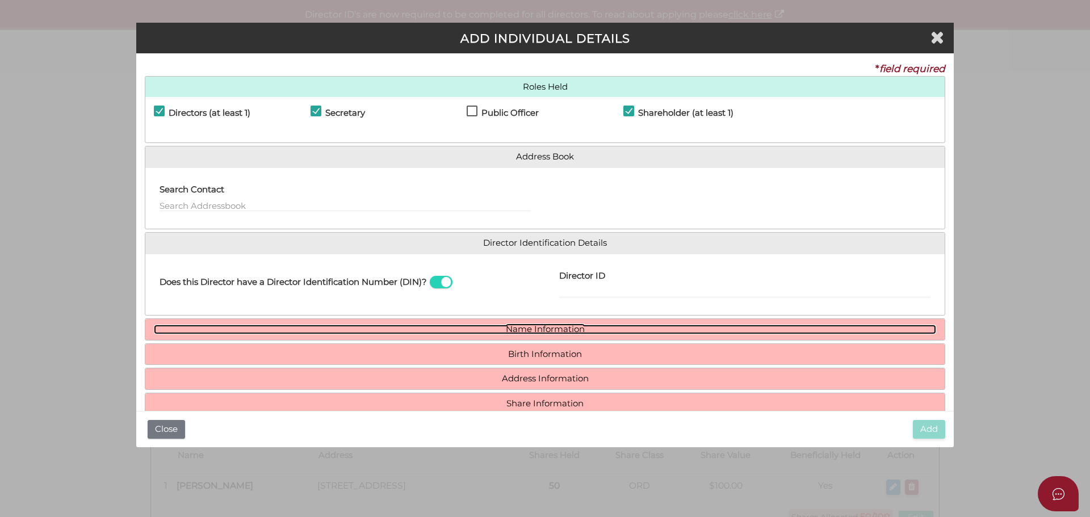
click at [535, 333] on link "Name Information" at bounding box center [545, 330] width 782 height 10
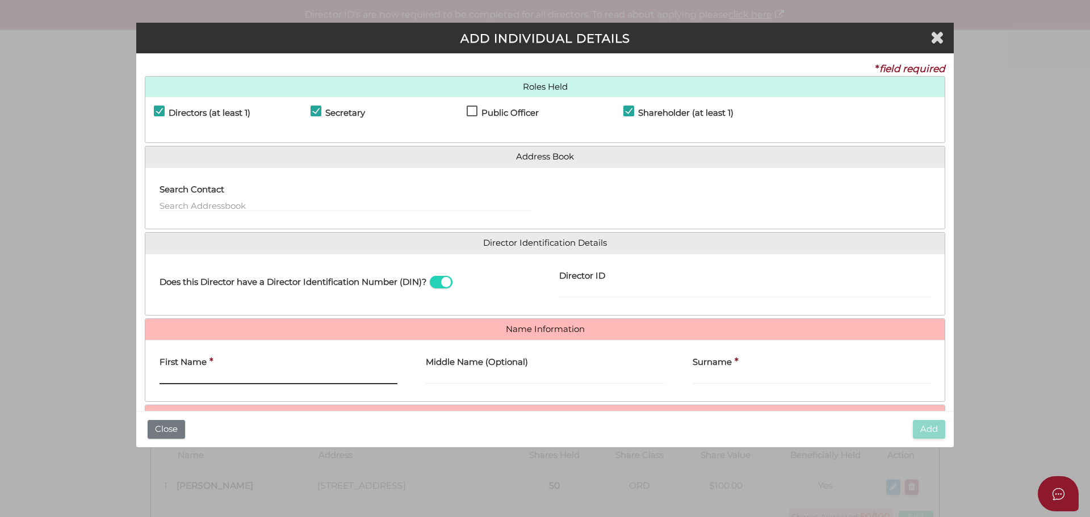
click at [201, 378] on input "First Name" at bounding box center [278, 378] width 238 height 12
paste input "[PERSON_NAME]"
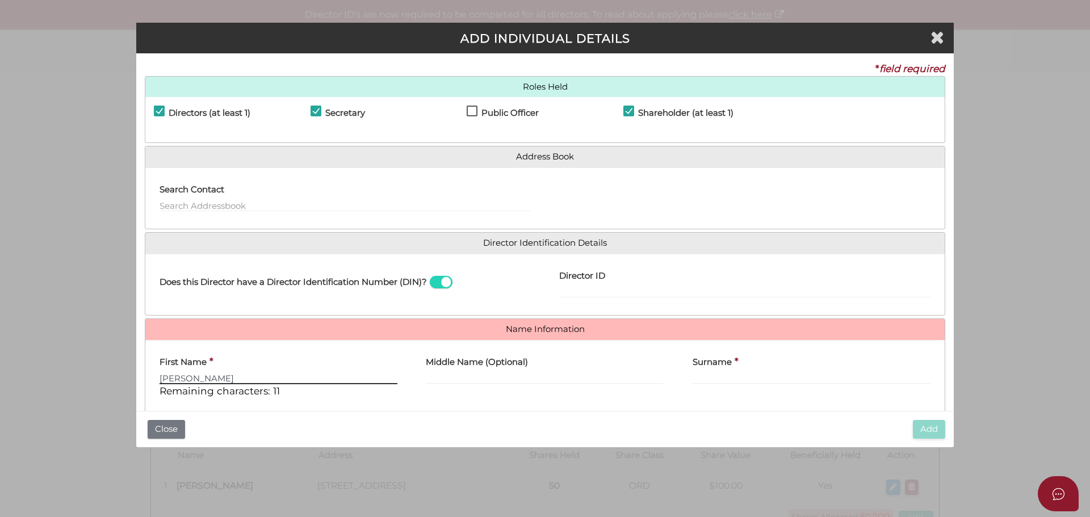
type input "[PERSON_NAME]"
click at [704, 375] on input "Surname" at bounding box center [811, 378] width 238 height 12
click at [709, 381] on input "Surname" at bounding box center [811, 378] width 238 height 12
paste input "[PERSON_NAME]"
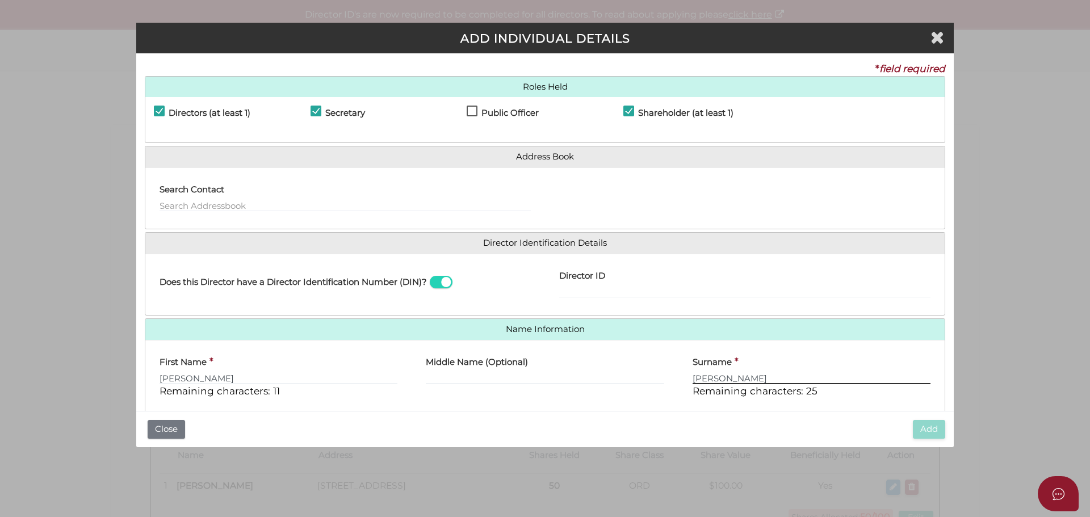
scroll to position [97, 0]
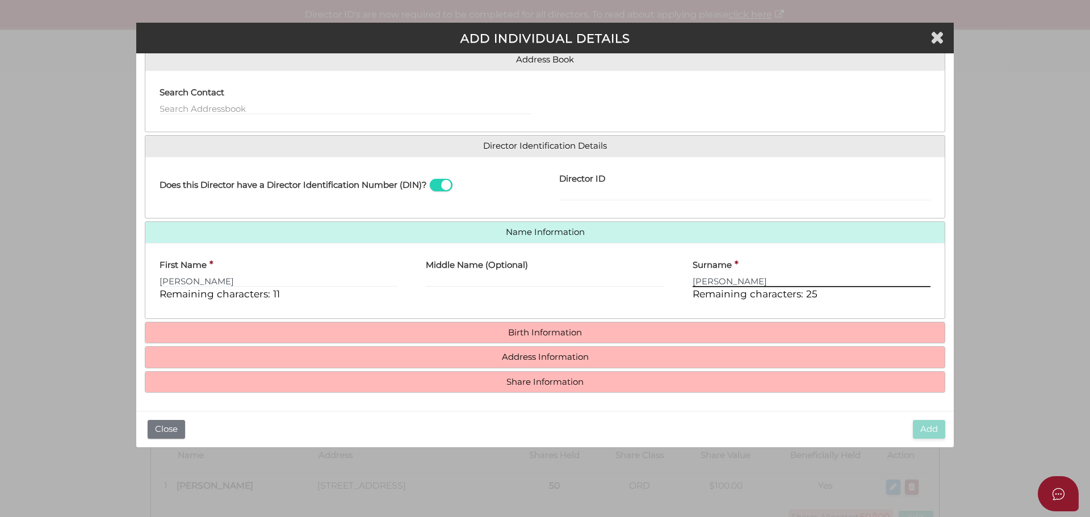
type input "[PERSON_NAME]"
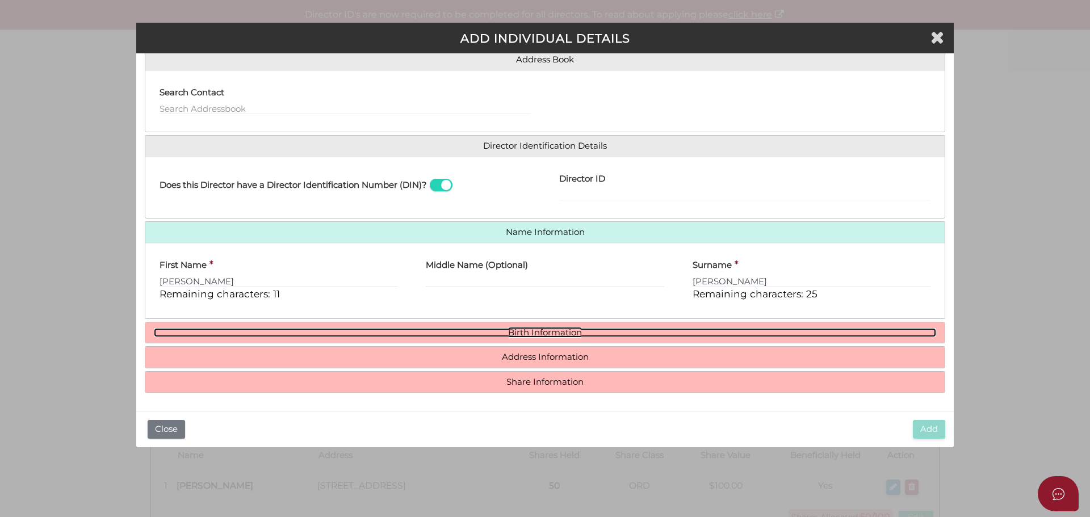
click at [498, 335] on link "Birth Information" at bounding box center [545, 333] width 782 height 10
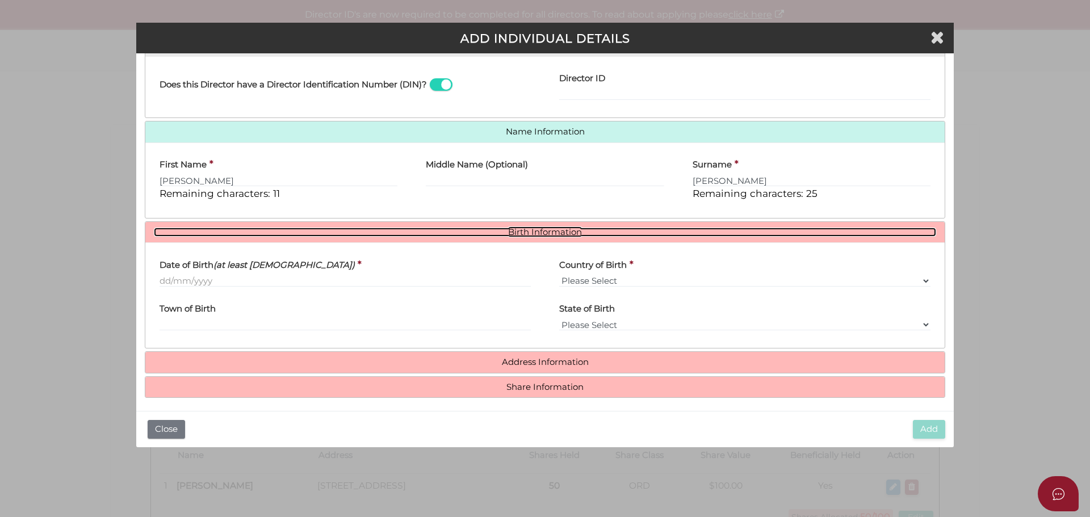
scroll to position [203, 0]
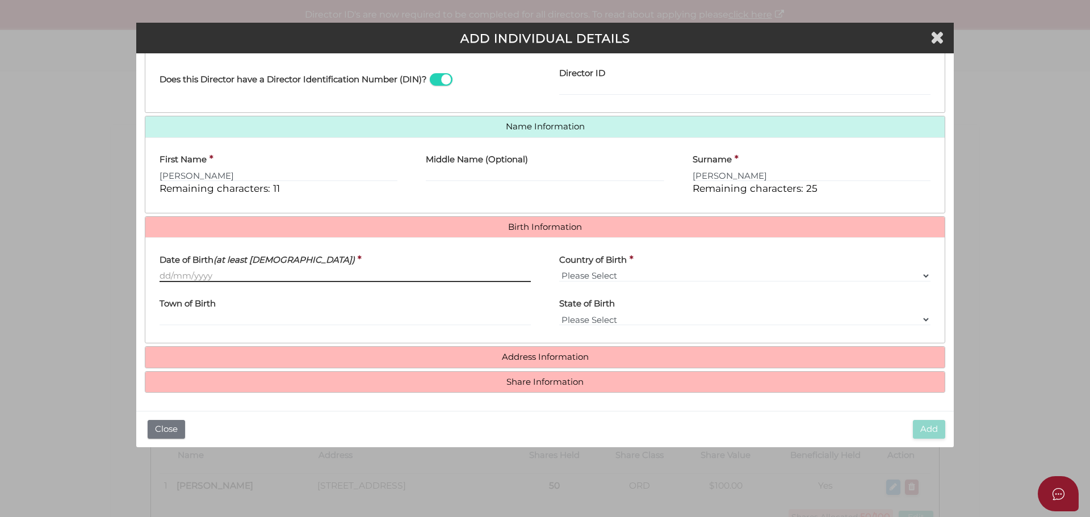
click at [178, 274] on input "Date of Birth (at least [DEMOGRAPHIC_DATA])" at bounding box center [344, 276] width 371 height 12
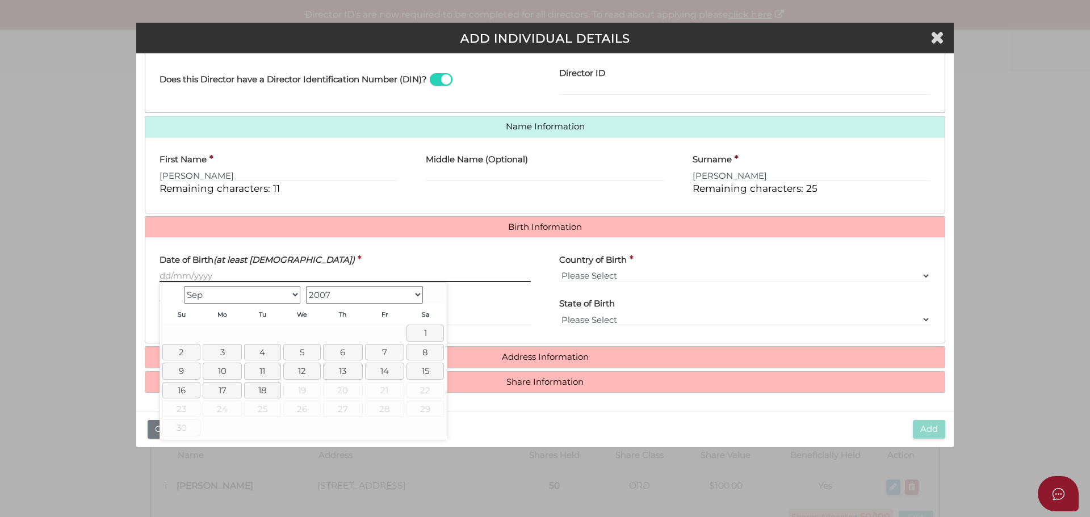
paste input "[DATE]"
type input "[DATE]"
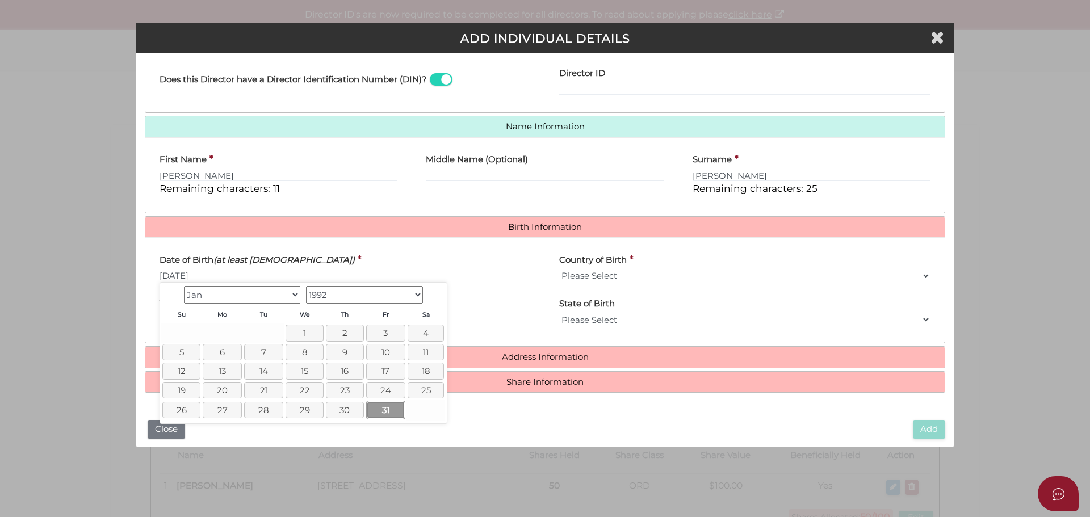
click at [392, 407] on link "31" at bounding box center [385, 410] width 39 height 19
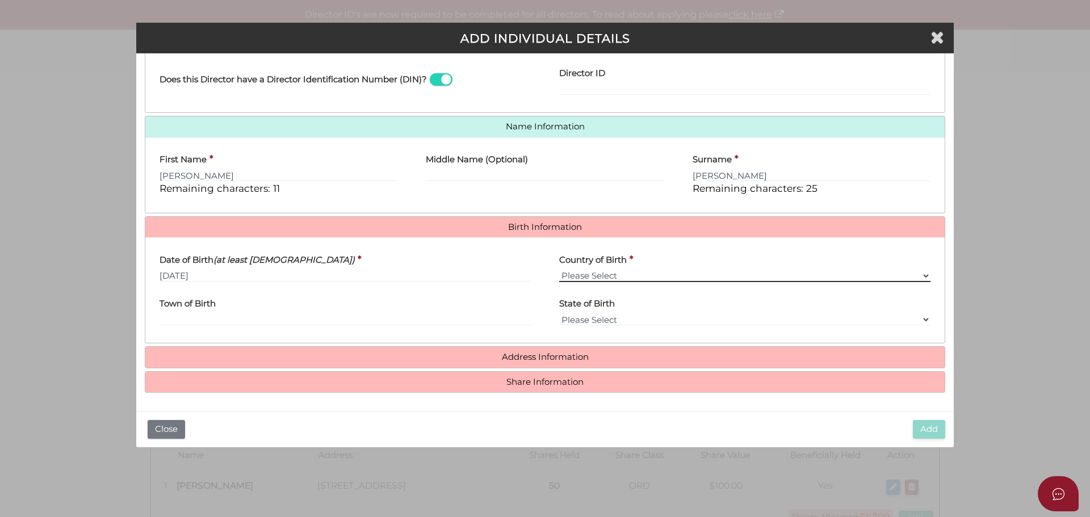
click at [595, 280] on select "Please Select v [GEOGRAPHIC_DATA] [GEOGRAPHIC_DATA] [GEOGRAPHIC_DATA] [GEOGRAPH…" at bounding box center [744, 276] width 371 height 12
click at [400, 271] on input "[DATE]" at bounding box center [344, 276] width 371 height 12
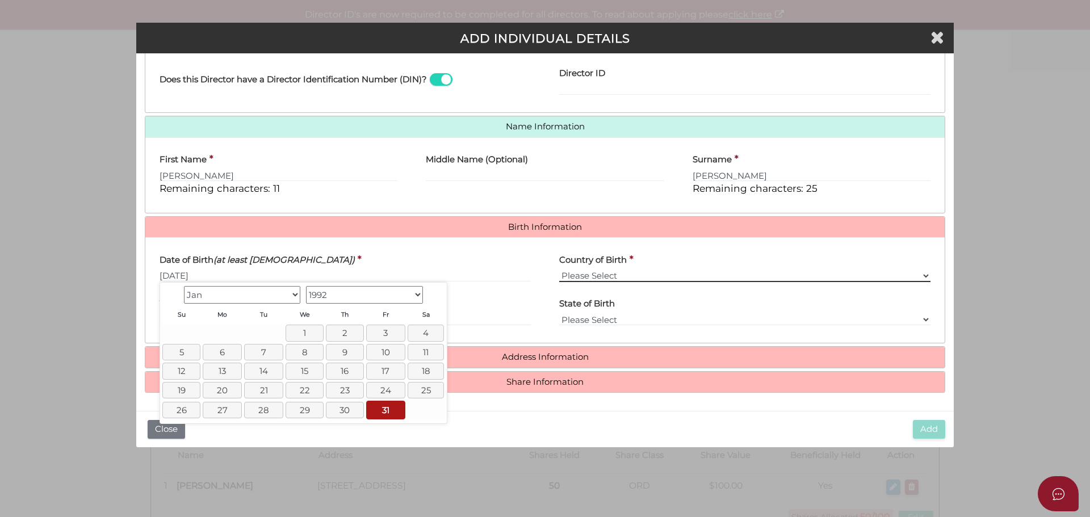
click at [591, 278] on select "Please Select v [GEOGRAPHIC_DATA] [GEOGRAPHIC_DATA] [GEOGRAPHIC_DATA] [GEOGRAPH…" at bounding box center [744, 276] width 371 height 12
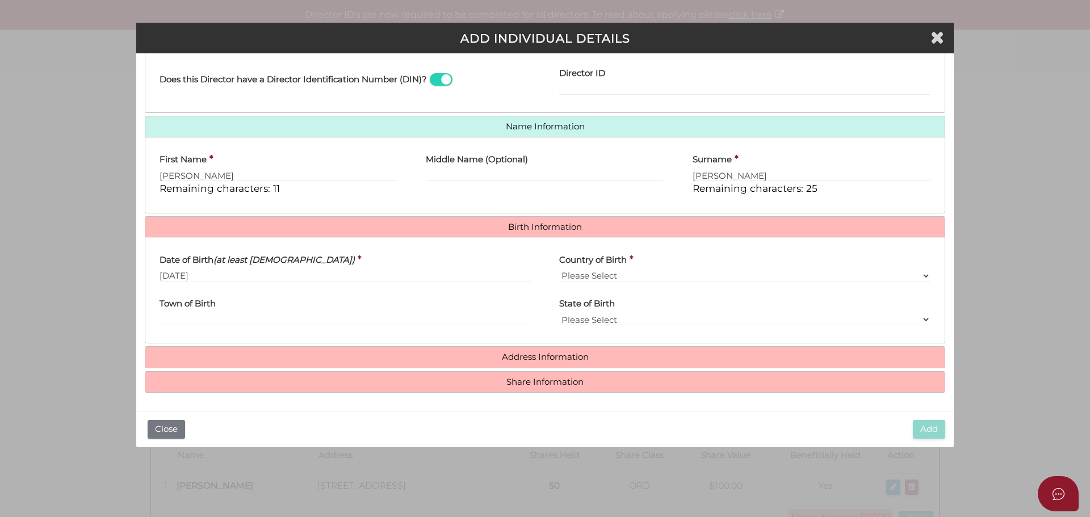
click at [457, 266] on div "Date of Birth (at least [DEMOGRAPHIC_DATA]) * [DATE]" at bounding box center [344, 264] width 371 height 36
click at [580, 279] on select "Please Select v [GEOGRAPHIC_DATA] [GEOGRAPHIC_DATA] [GEOGRAPHIC_DATA] [GEOGRAPH…" at bounding box center [744, 276] width 371 height 12
select select "[GEOGRAPHIC_DATA]"
click at [559, 270] on select "Please Select v [GEOGRAPHIC_DATA] [GEOGRAPHIC_DATA] [GEOGRAPHIC_DATA] [GEOGRAPH…" at bounding box center [744, 276] width 371 height 12
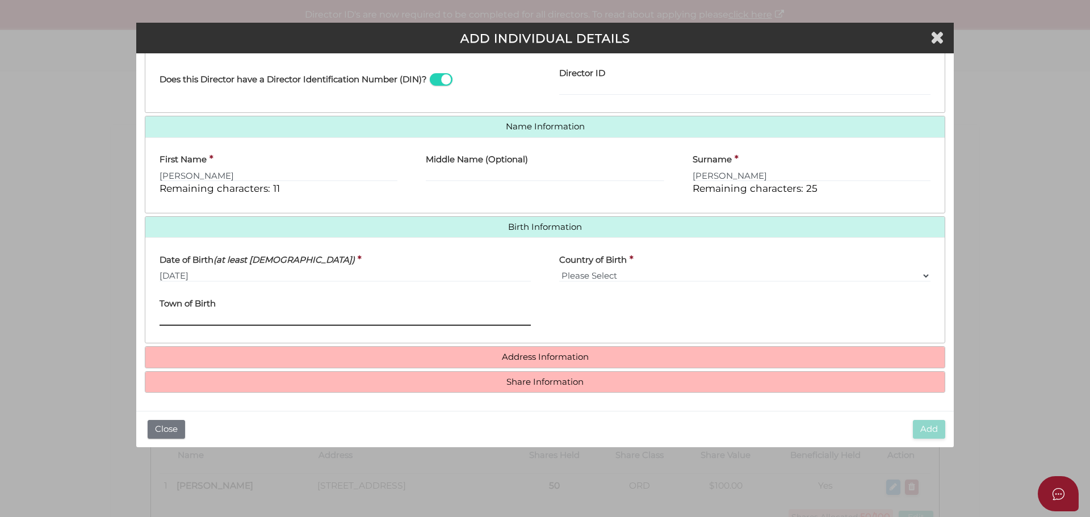
click at [196, 316] on input "Town of Birth" at bounding box center [344, 319] width 371 height 12
type input "[GEOGRAPHIC_DATA]"
click at [557, 367] on h4 "Address Information" at bounding box center [544, 357] width 799 height 21
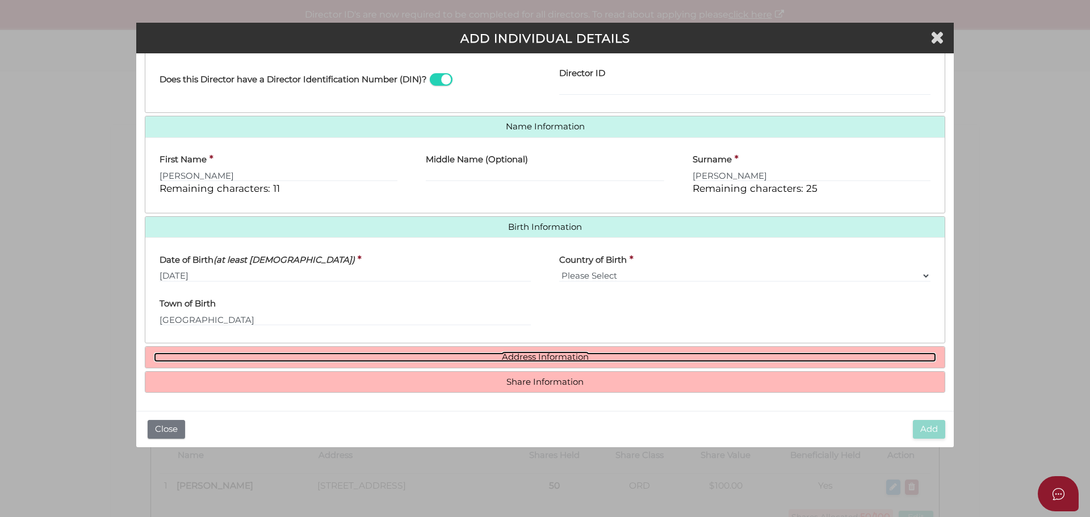
click at [524, 357] on link "Address Information" at bounding box center [545, 357] width 782 height 10
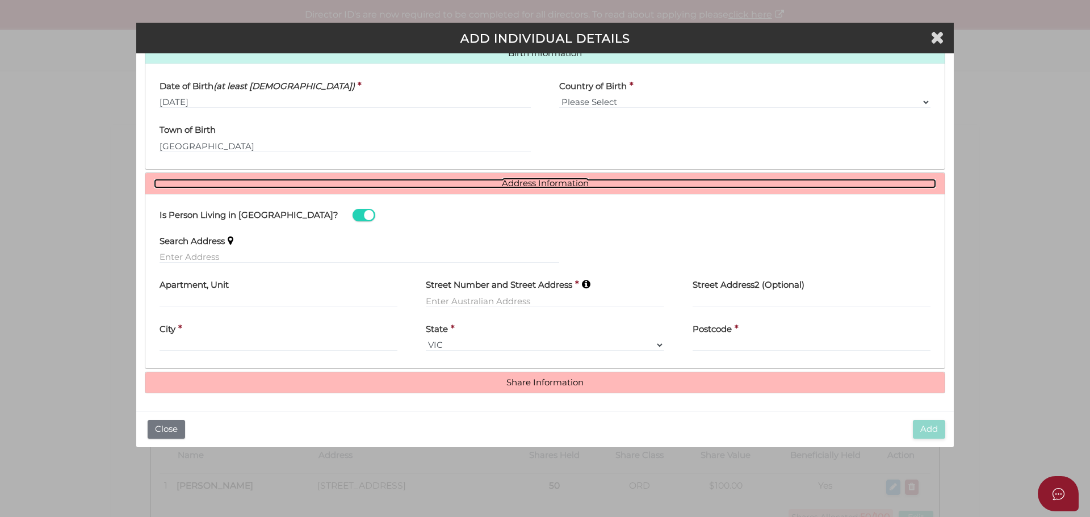
scroll to position [377, 0]
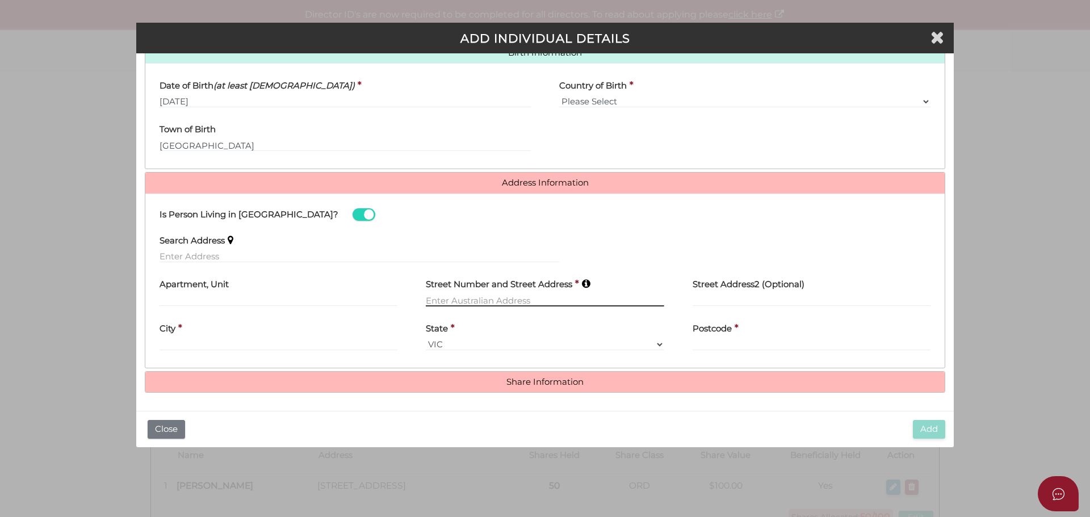
click at [448, 298] on input "text" at bounding box center [545, 300] width 238 height 12
paste input "[STREET_ADDRESS]"
type input "[STREET_ADDRESS]"
click at [242, 249] on div "Search Address" at bounding box center [359, 245] width 400 height 36
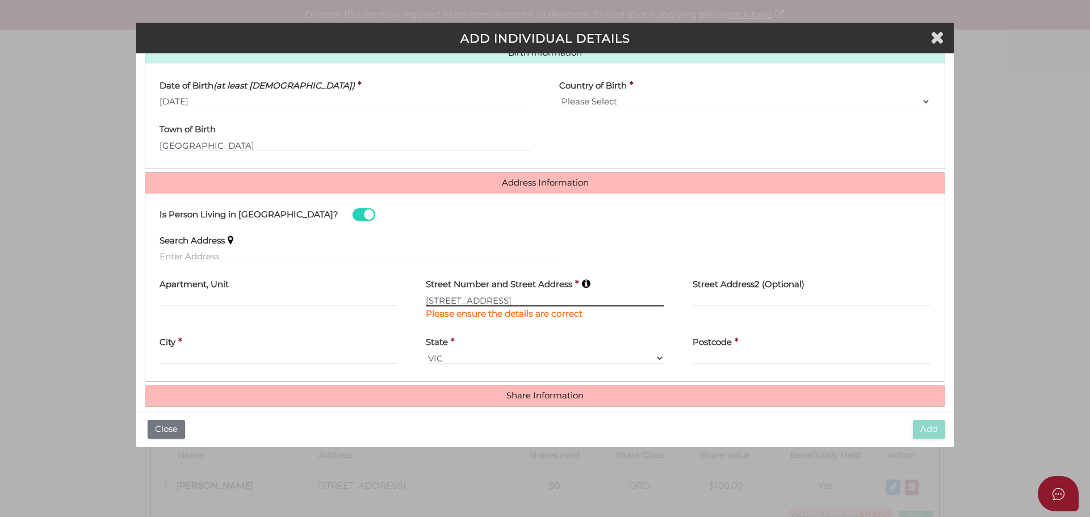
click at [40, 281] on div "Pty Ltd ADD INDIVIDUAL DETAILS * field required Roles Held Directors (at least …" at bounding box center [545, 258] width 1090 height 517
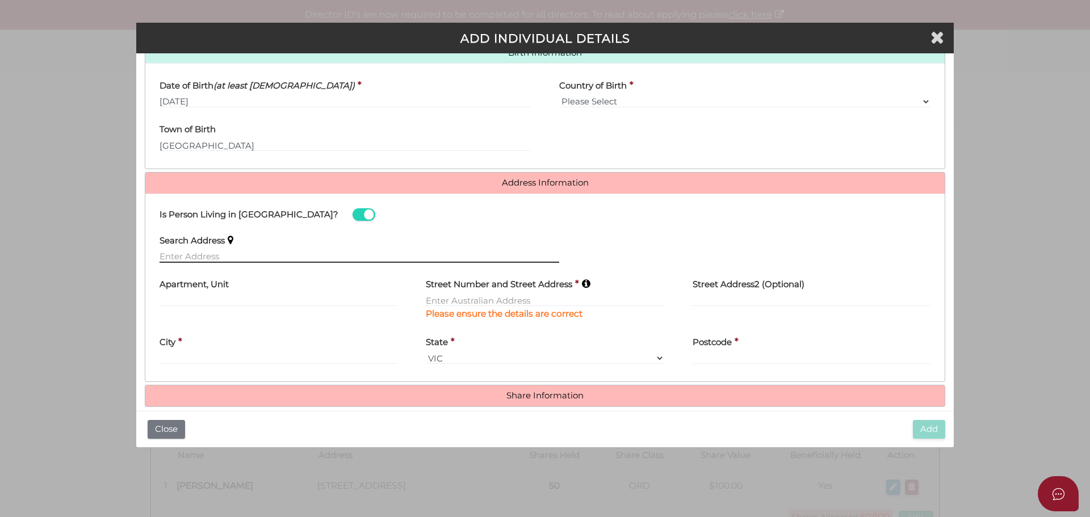
click at [191, 258] on input "text" at bounding box center [359, 256] width 400 height 12
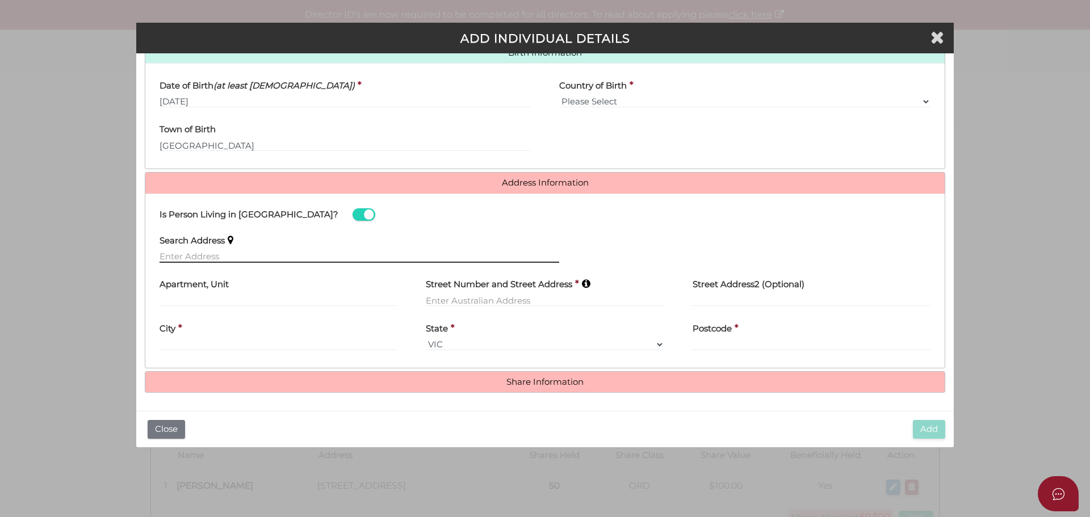
paste input "[STREET_ADDRESS]"
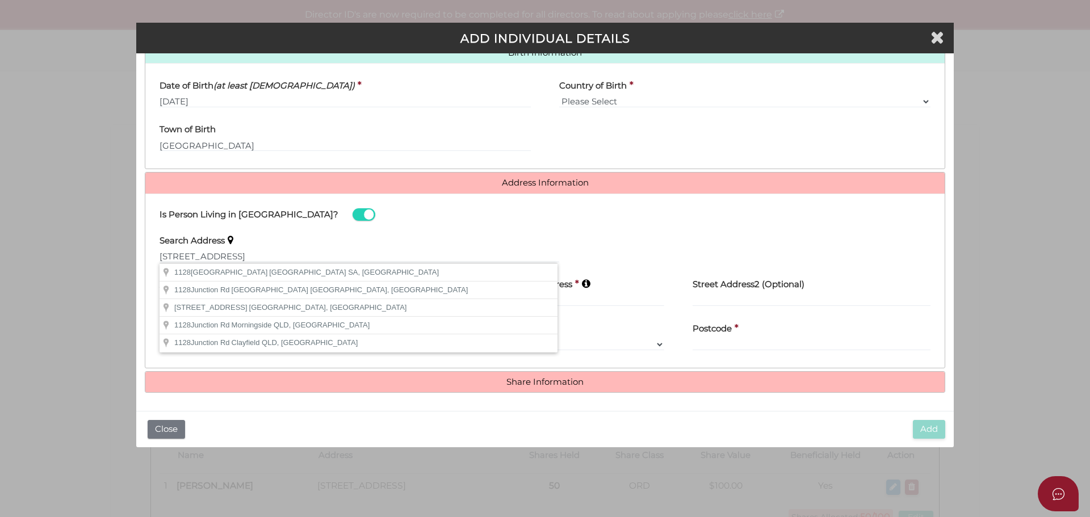
type input "[STREET_ADDRESS]"
type input "[GEOGRAPHIC_DATA]"
select select "SA"
type input "5090"
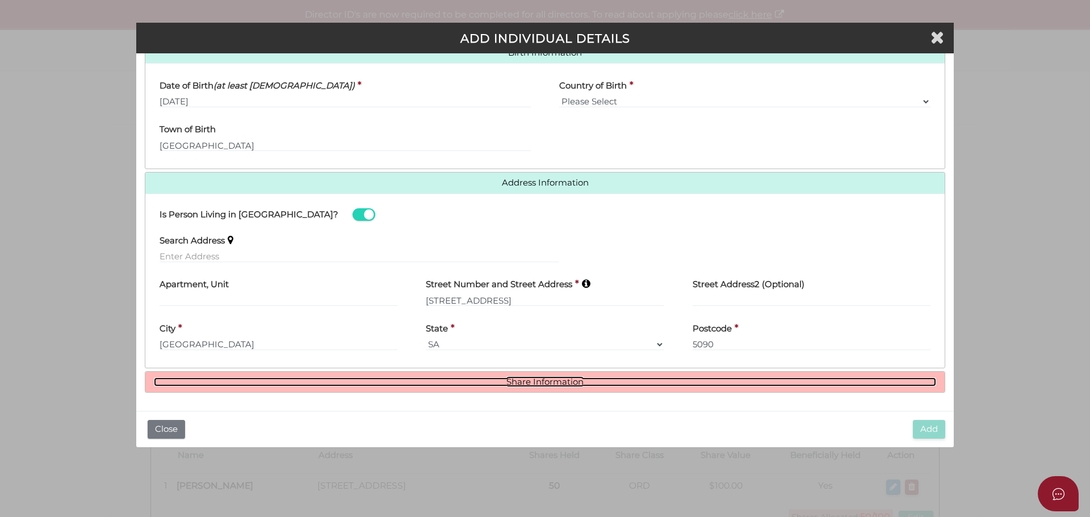
click at [540, 380] on link "Share Information" at bounding box center [545, 382] width 782 height 10
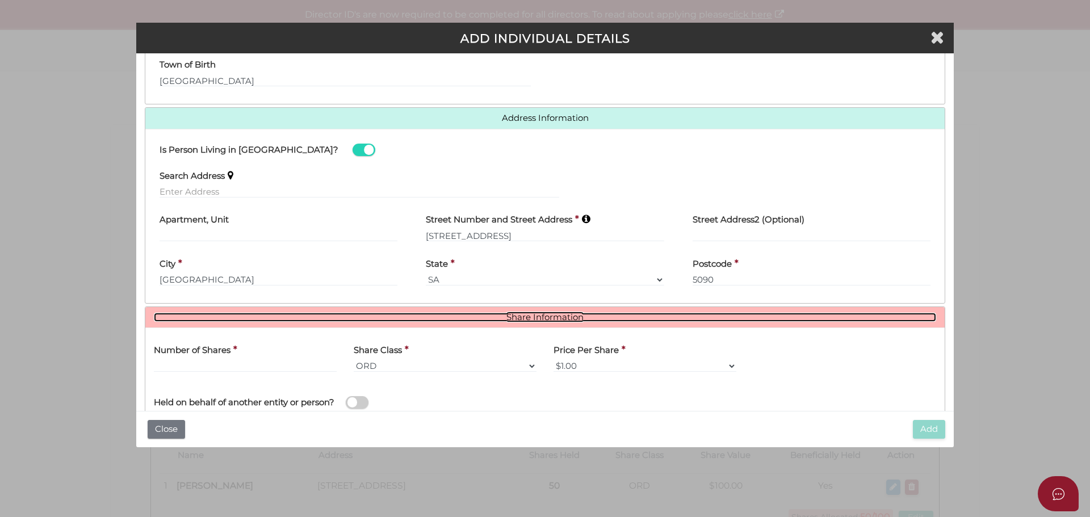
scroll to position [515, 0]
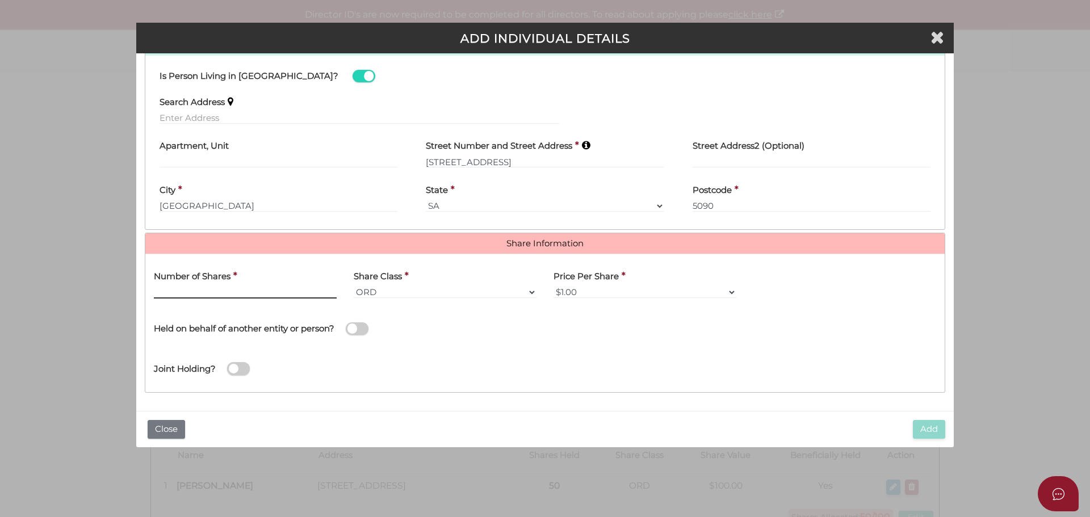
click at [204, 288] on input "text" at bounding box center [245, 292] width 183 height 12
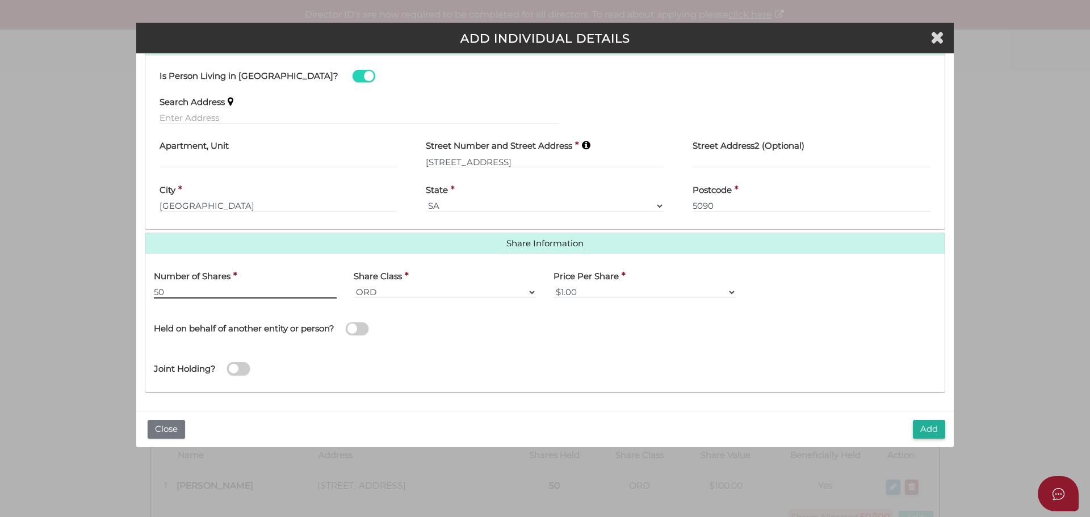
type input "50"
drag, startPoint x: 586, startPoint y: 283, endPoint x: 593, endPoint y: 293, distance: 12.1
click at [586, 284] on label "Price Per Share" at bounding box center [585, 274] width 65 height 23
click at [596, 293] on select "$1.00 $0.01 $0.001 $0.0001 $0.10 $0.50 $2.00 $5.00 $10.00 Other" at bounding box center [644, 292] width 183 height 12
select select "Other"
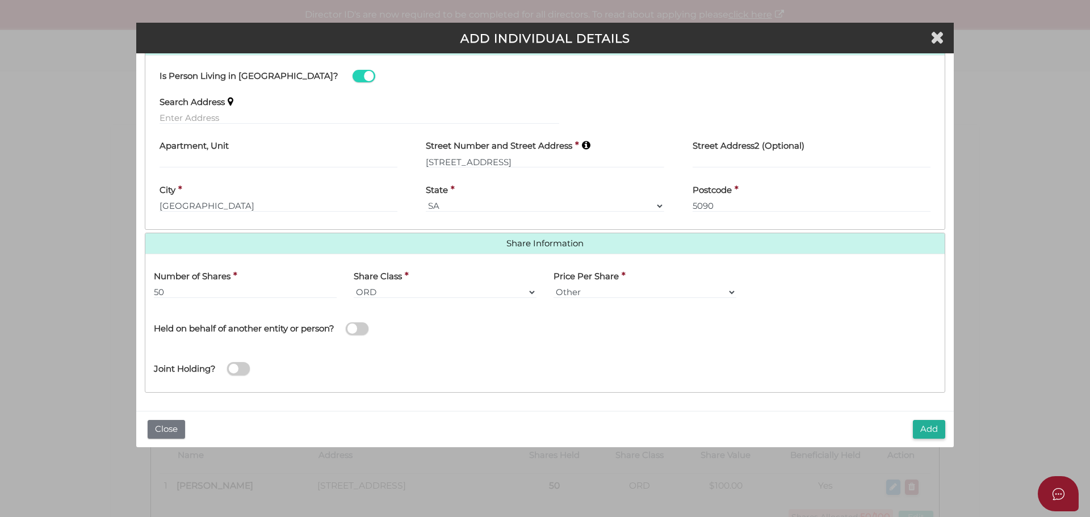
click at [553, 286] on select "$1.00 $0.01 $0.001 $0.0001 $0.10 $0.50 $2.00 $5.00 $10.00 Other" at bounding box center [644, 292] width 183 height 12
click at [492, 352] on div "Joint Holding?" at bounding box center [544, 365] width 799 height 37
click at [803, 291] on input "50" at bounding box center [848, 292] width 191 height 12
type input "5"
type input "100"
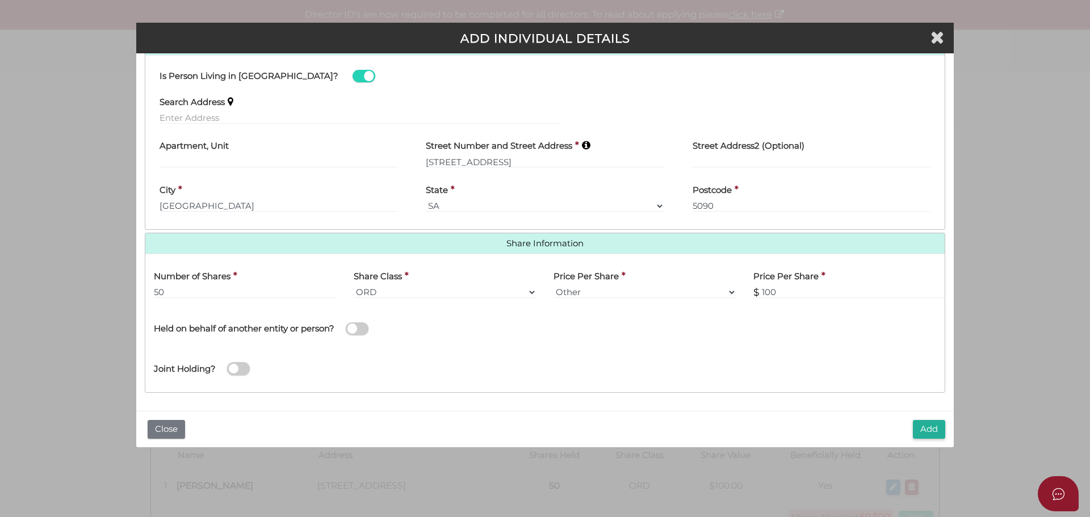
click at [557, 339] on div "Name of Entity *" at bounding box center [745, 327] width 400 height 40
click at [920, 435] on button "Add" at bounding box center [929, 429] width 32 height 19
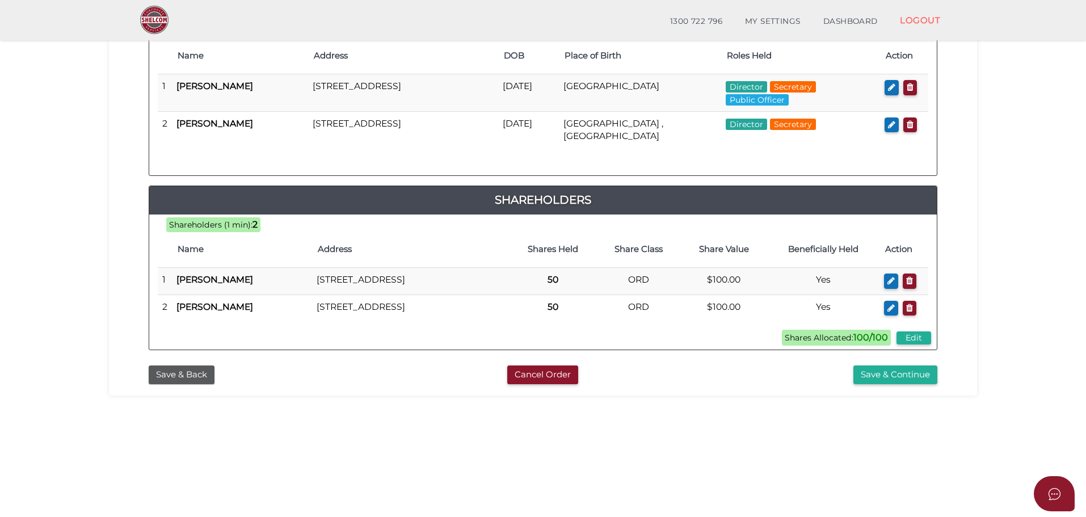
scroll to position [227, 0]
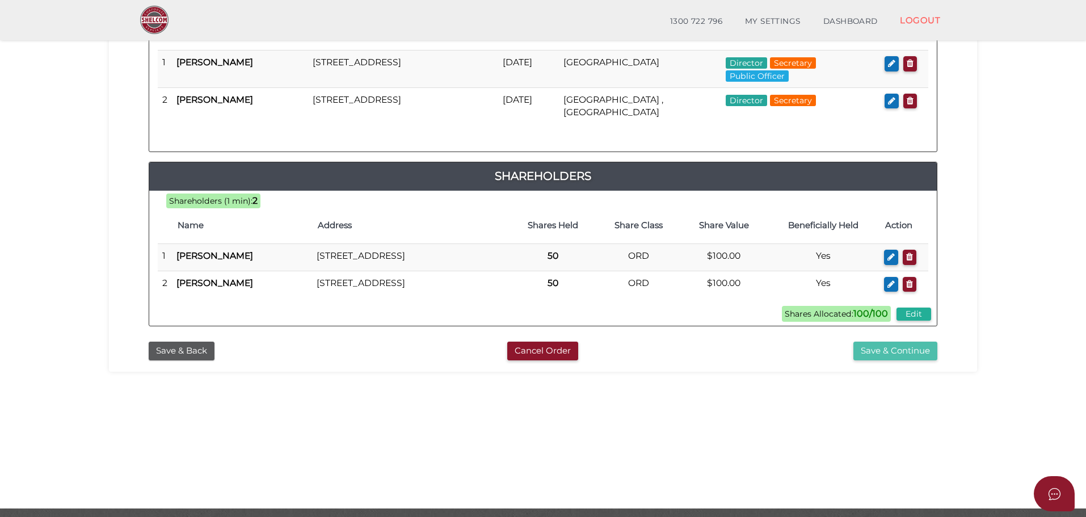
click at [905, 360] on button "Save & Continue" at bounding box center [896, 351] width 84 height 19
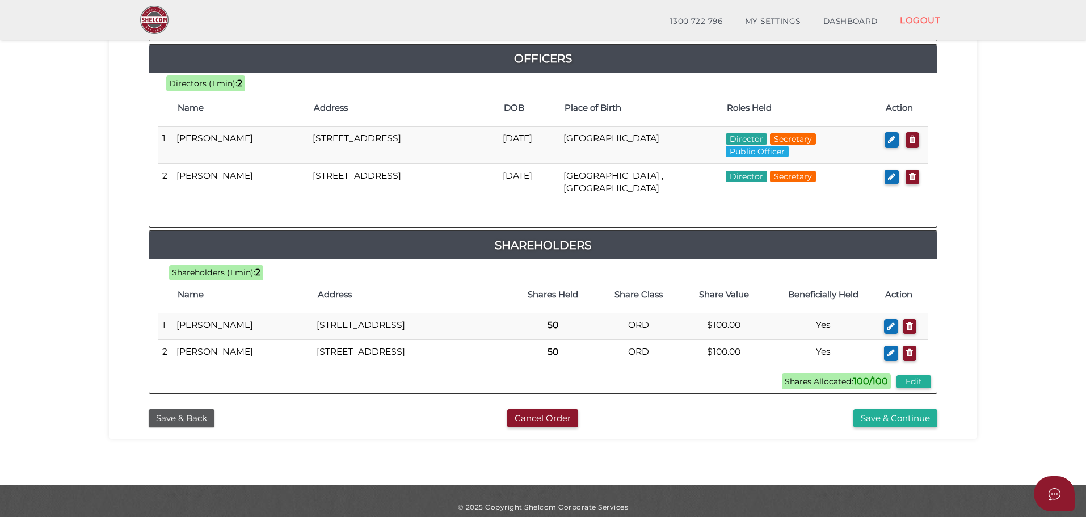
scroll to position [562, 0]
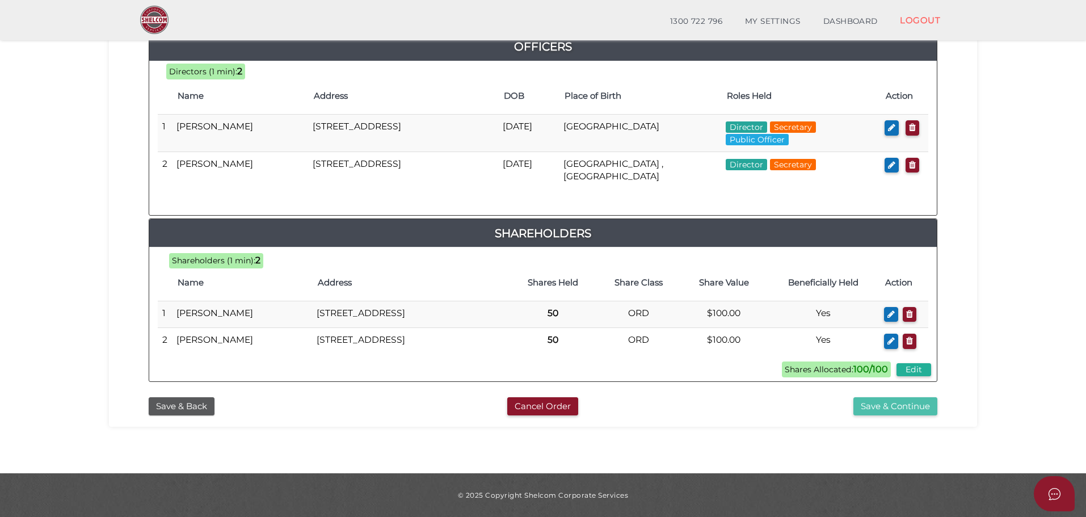
click at [885, 402] on button "Save & Continue" at bounding box center [896, 406] width 84 height 19
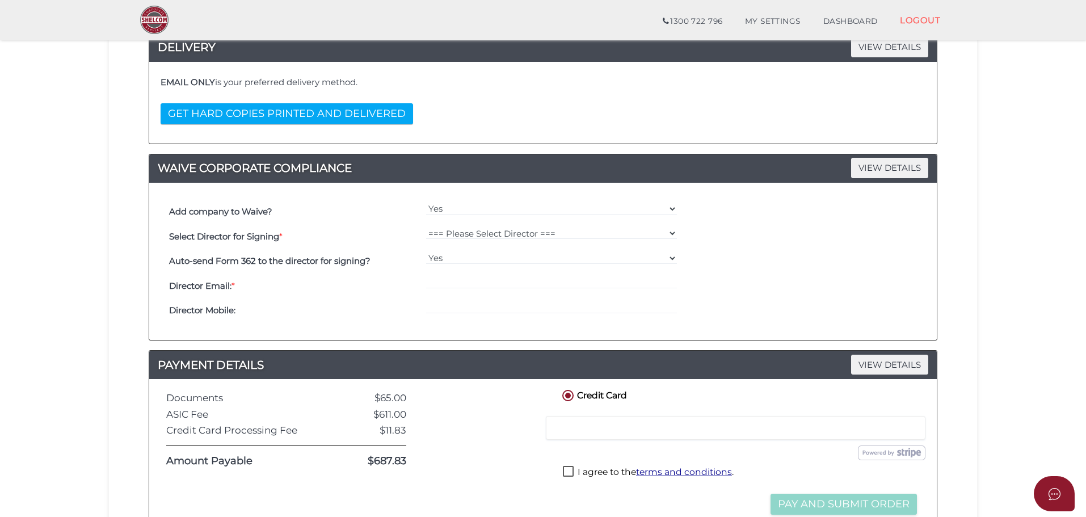
scroll to position [227, 0]
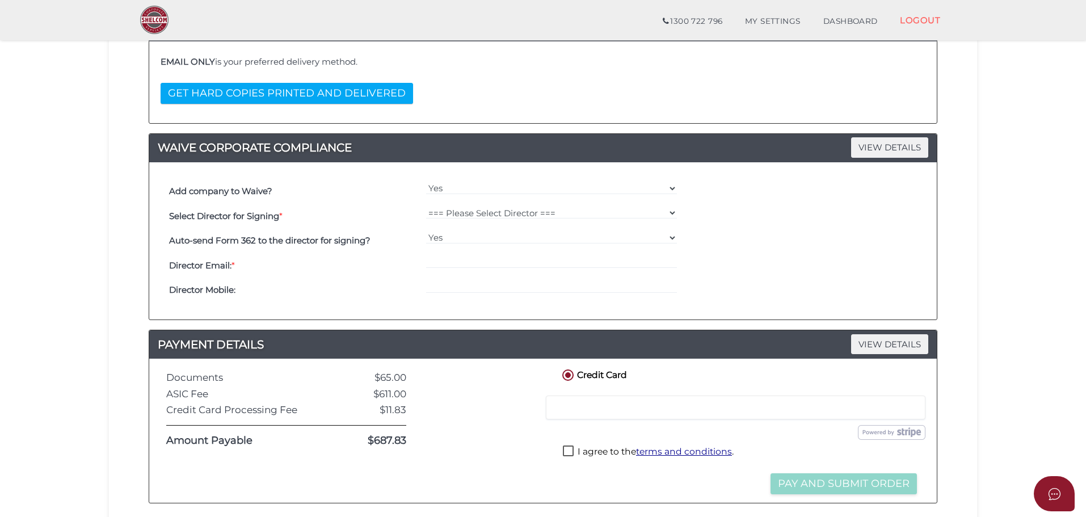
click at [450, 177] on div "Add company to Waive? Yes No Select Director for Signing * === Please Select Di…" at bounding box center [543, 241] width 771 height 141
click at [451, 182] on select "Yes No" at bounding box center [551, 188] width 251 height 12
click at [426, 182] on select "Yes No" at bounding box center [551, 188] width 251 height 12
click at [451, 209] on select "=== Please Select Director === [PERSON_NAME] [PERSON_NAME]" at bounding box center [551, 213] width 251 height 12
select select "000026858"
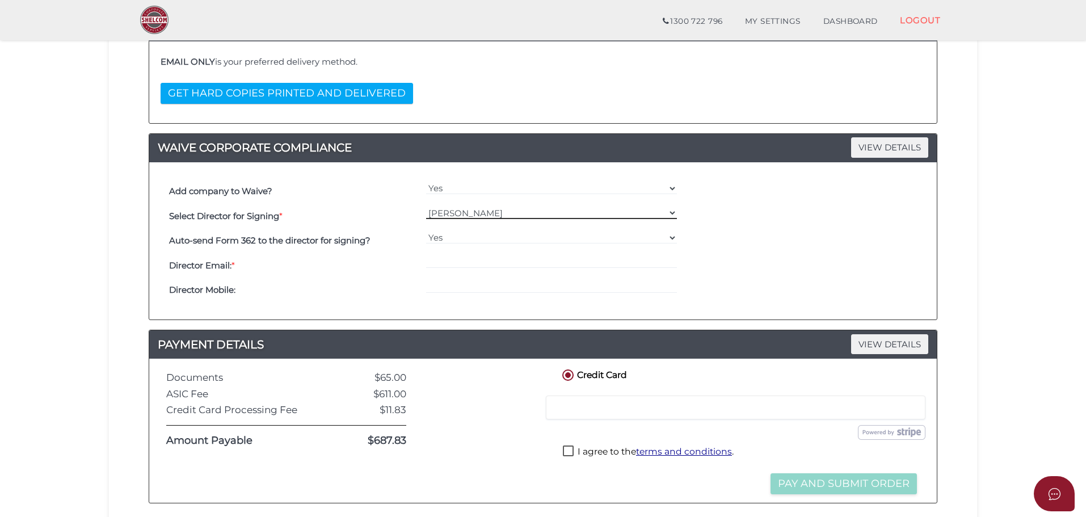
click at [426, 207] on select "=== Please Select Director === [PERSON_NAME] [PERSON_NAME]" at bounding box center [551, 213] width 251 height 12
drag, startPoint x: 440, startPoint y: 259, endPoint x: 422, endPoint y: 263, distance: 18.5
click at [440, 259] on input "email" at bounding box center [551, 262] width 251 height 12
click at [470, 263] on input "email" at bounding box center [551, 262] width 251 height 12
paste input "[EMAIL_ADDRESS][DOMAIN_NAME]"
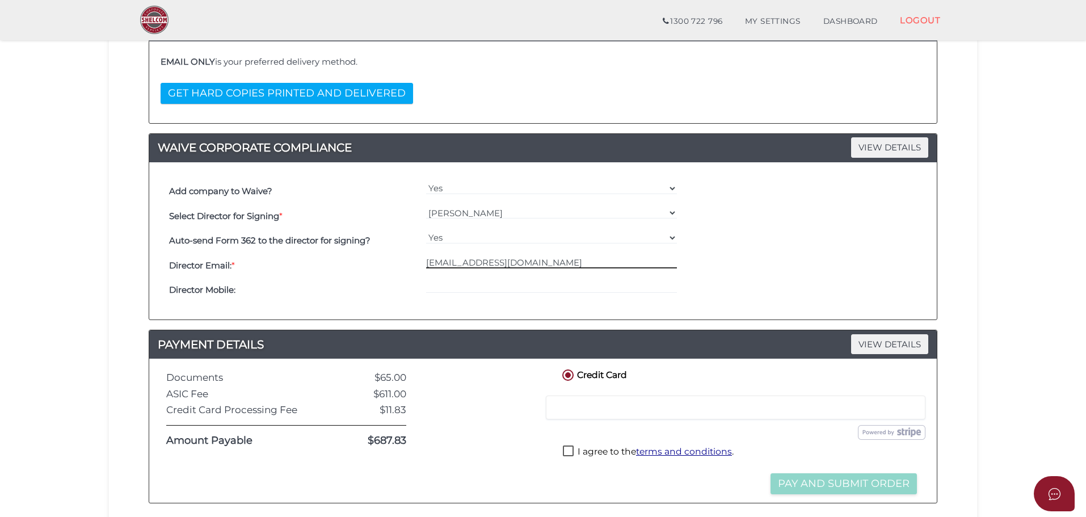
type input "[EMAIL_ADDRESS][DOMAIN_NAME]"
click at [456, 289] on input "tel" at bounding box center [551, 287] width 251 height 12
paste input "[EMAIL_ADDRESS][DOMAIN_NAME]"
type input "[EMAIL_ADDRESS][DOMAIN_NAME]"
click at [750, 245] on div "Auto-send Form 362 to the director for signing? Yes No" at bounding box center [543, 241] width 754 height 25
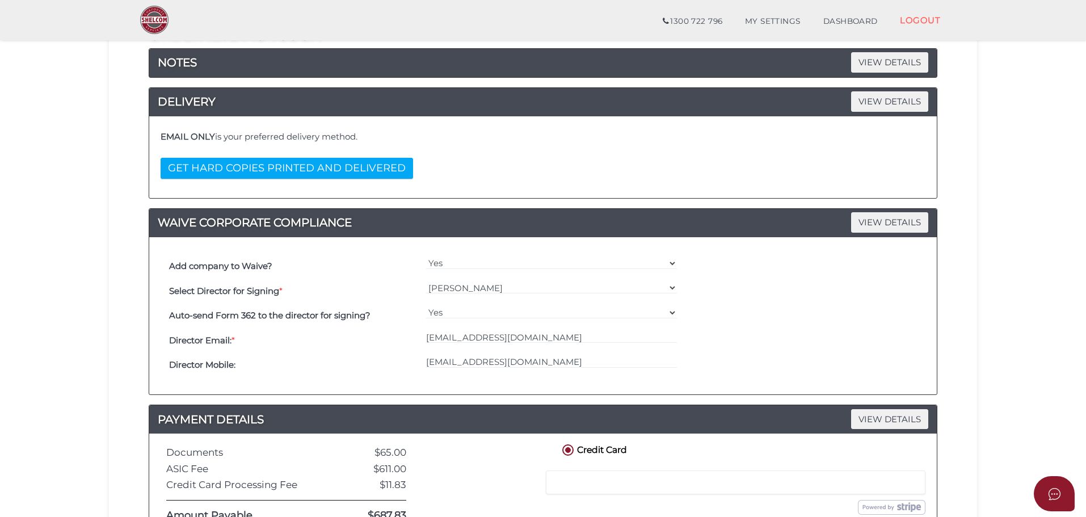
scroll to position [65, 0]
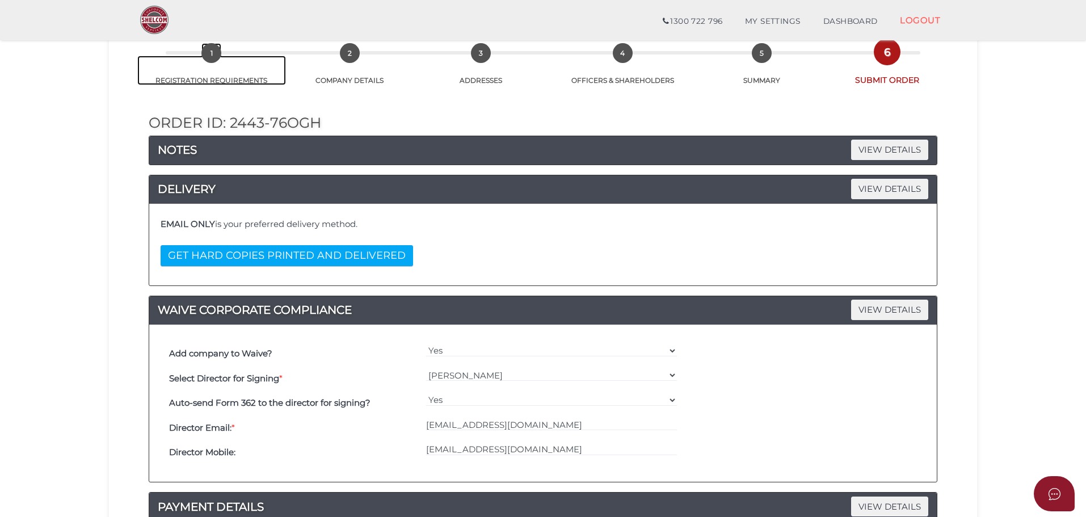
click at [210, 57] on span "1" at bounding box center [211, 53] width 20 height 20
click at [207, 58] on span "1" at bounding box center [211, 53] width 20 height 20
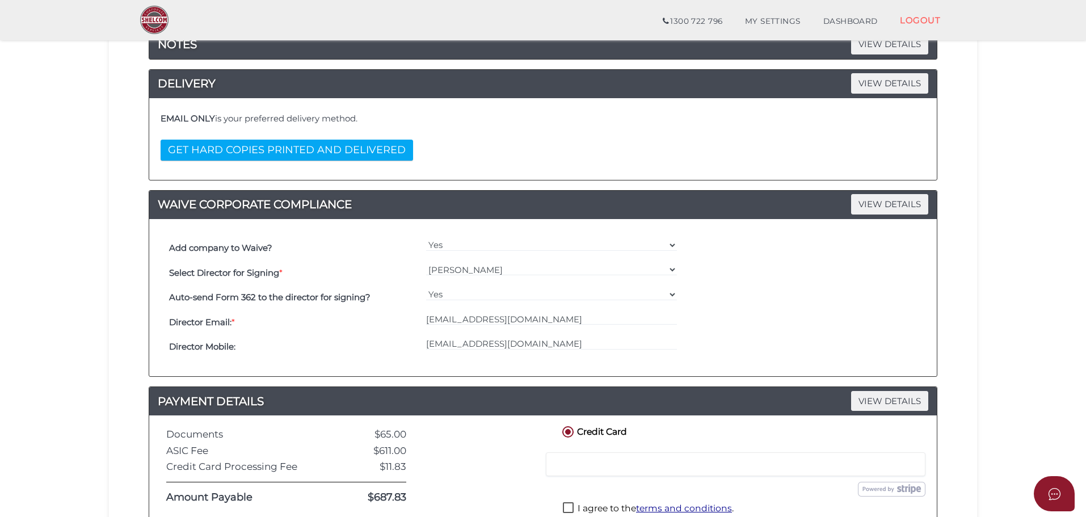
scroll to position [348, 0]
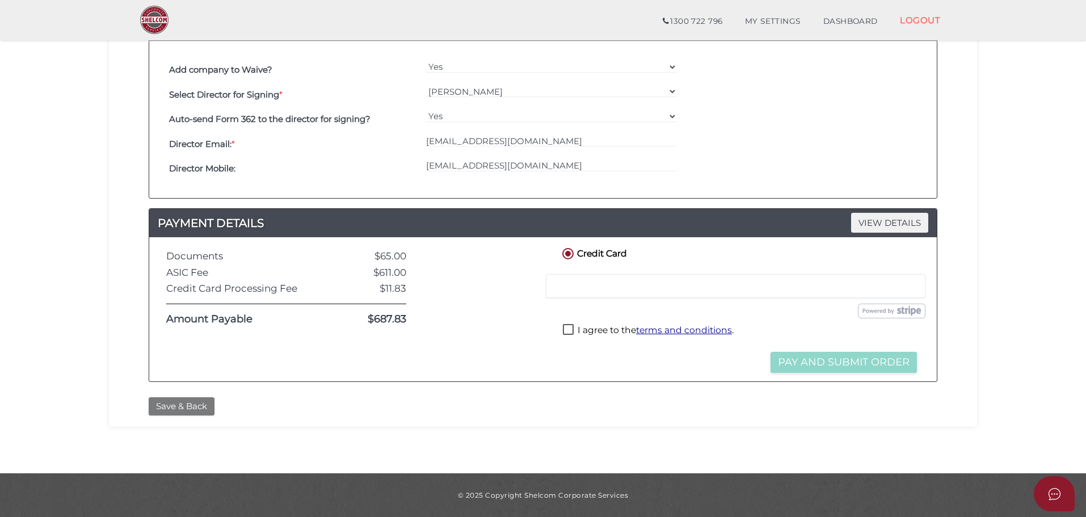
click at [180, 406] on button "Save & Back" at bounding box center [182, 406] width 66 height 19
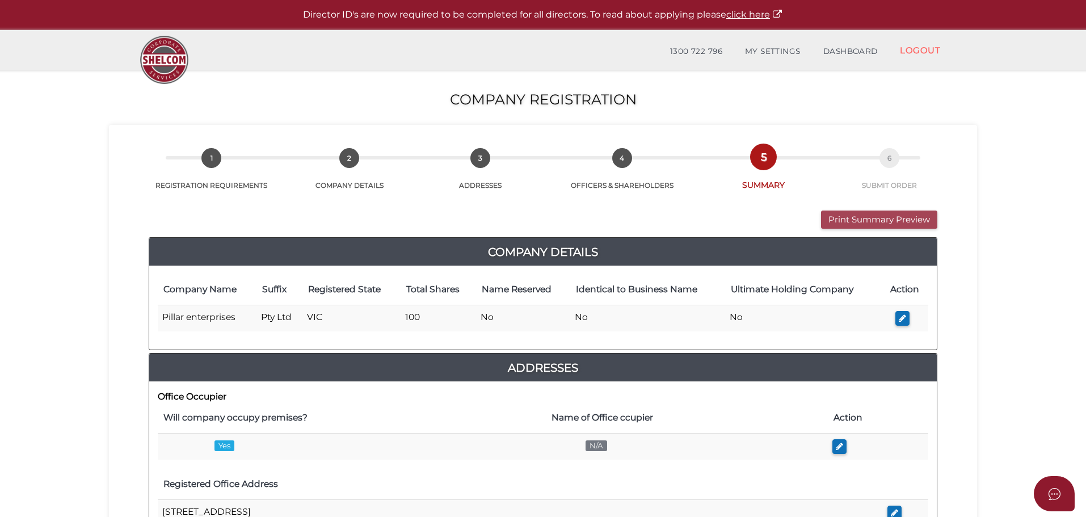
click at [904, 217] on button "Print Summary Preview" at bounding box center [879, 220] width 116 height 19
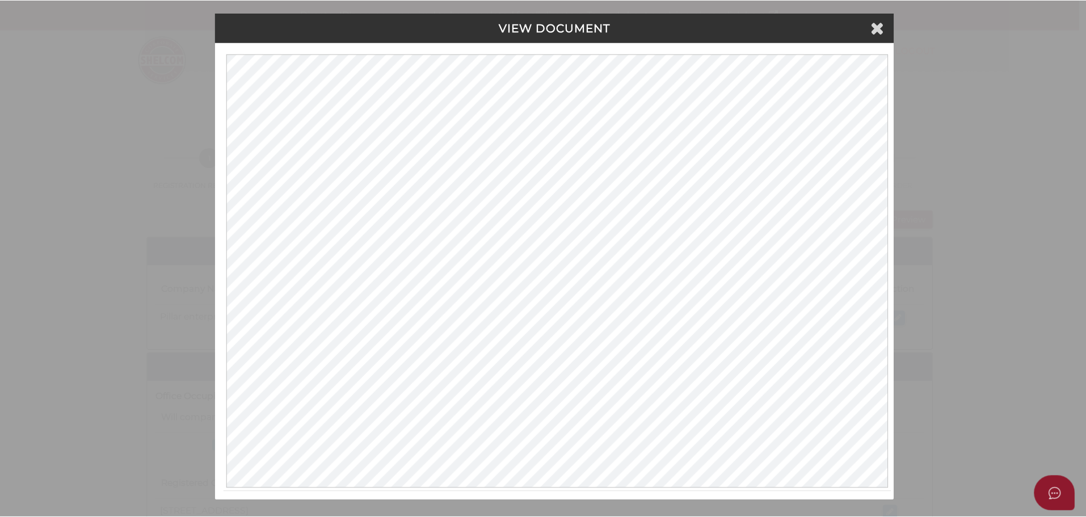
scroll to position [5, 0]
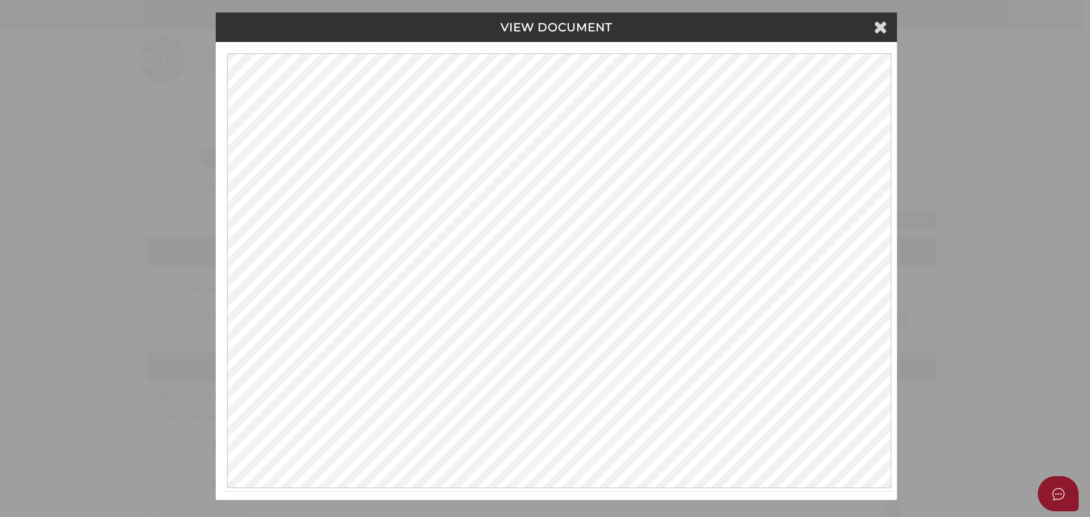
click at [887, 31] on div "VIEW DOCUMENT" at bounding box center [556, 27] width 681 height 30
click at [873, 27] on icon at bounding box center [880, 26] width 14 height 17
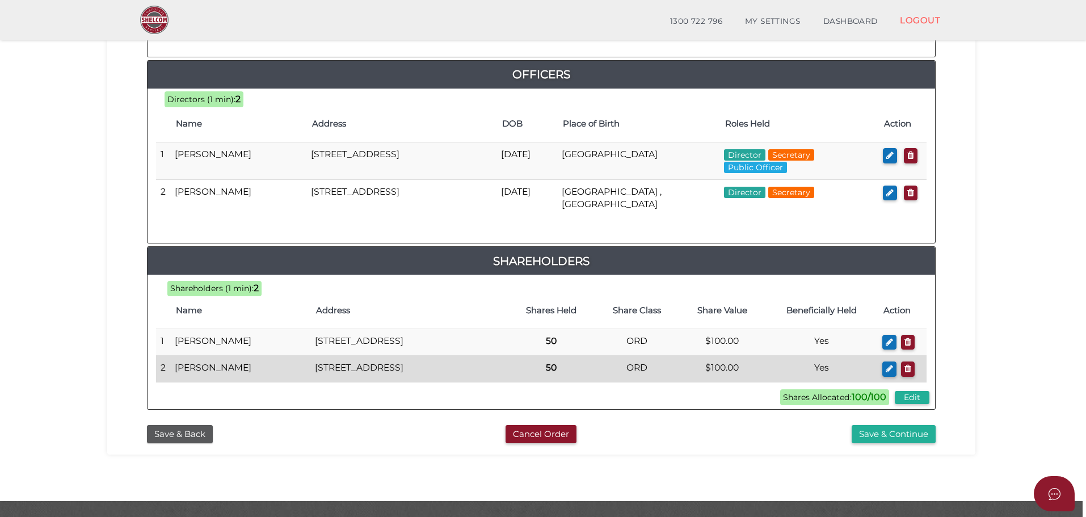
scroll to position [562, 0]
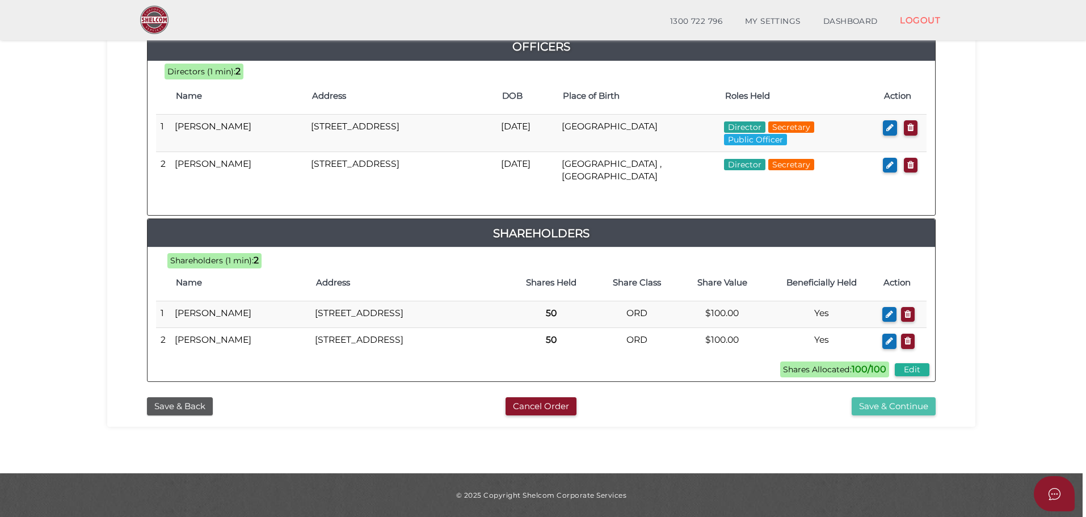
click at [892, 411] on button "Save & Continue" at bounding box center [894, 406] width 84 height 19
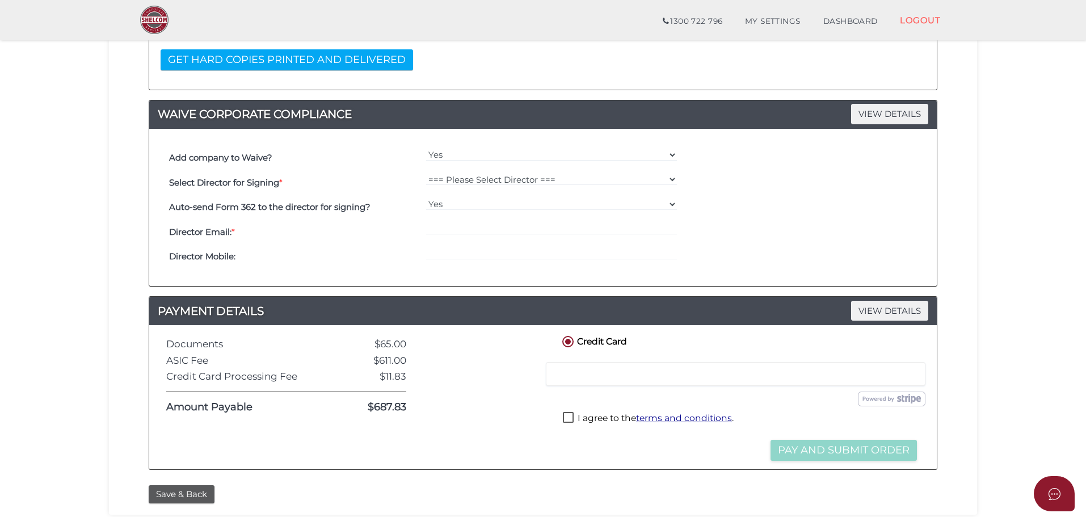
scroll to position [284, 0]
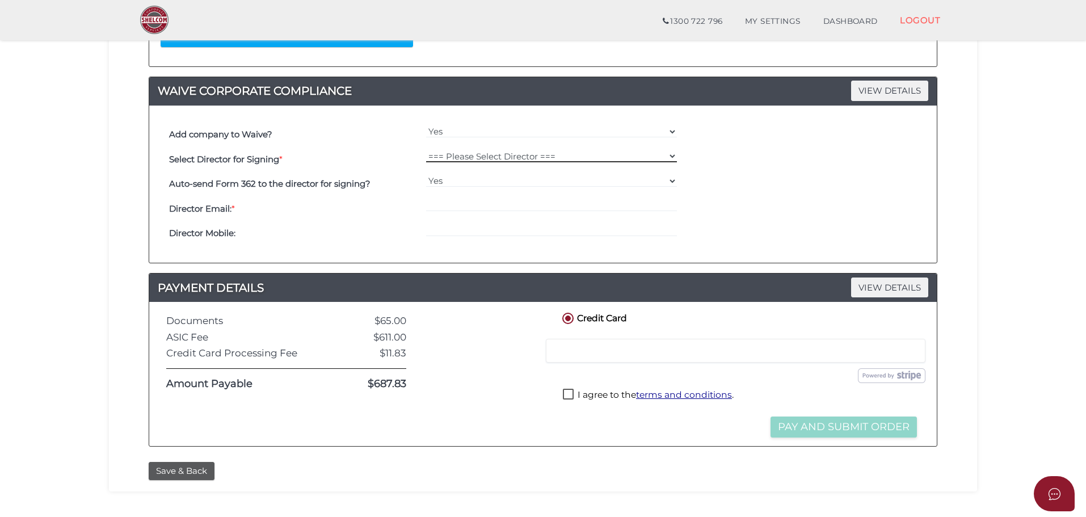
click at [470, 161] on select "=== Please Select Director === [PERSON_NAME] [PERSON_NAME]" at bounding box center [551, 156] width 251 height 12
select select "000026858"
click at [426, 150] on select "=== Please Select Director === [PERSON_NAME] [PERSON_NAME]" at bounding box center [551, 156] width 251 height 12
click at [447, 175] on select "Yes No" at bounding box center [551, 181] width 251 height 12
click at [426, 175] on select "Yes No" at bounding box center [551, 181] width 251 height 12
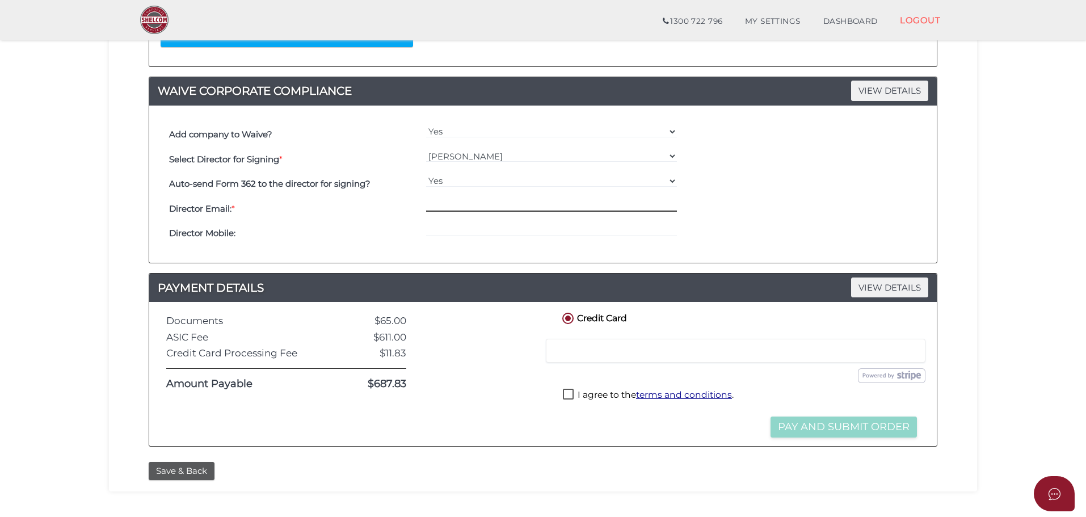
click at [444, 208] on input "email" at bounding box center [551, 205] width 251 height 12
paste input "[EMAIL_ADDRESS][DOMAIN_NAME]"
type input "[EMAIL_ADDRESS][DOMAIN_NAME]"
click at [446, 229] on input "tel" at bounding box center [551, 230] width 251 height 12
paste input "[EMAIL_ADDRESS][DOMAIN_NAME]"
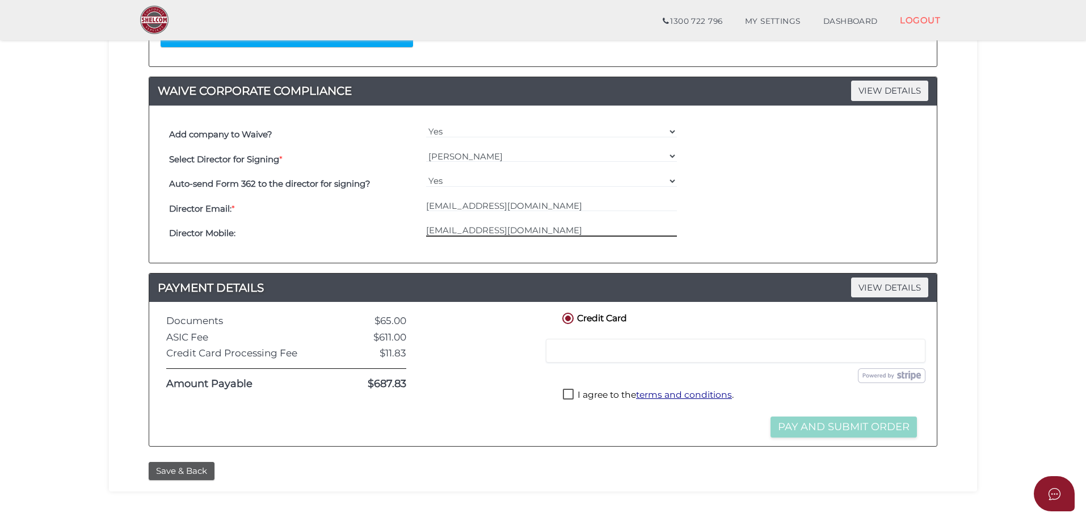
type input "[EMAIL_ADDRESS][DOMAIN_NAME]"
drag, startPoint x: 840, startPoint y: 155, endPoint x: 838, endPoint y: 161, distance: 6.5
click at [841, 156] on div "Select Director for Signing * === Please Select Director === [PERSON_NAME] [PER…" at bounding box center [543, 159] width 754 height 25
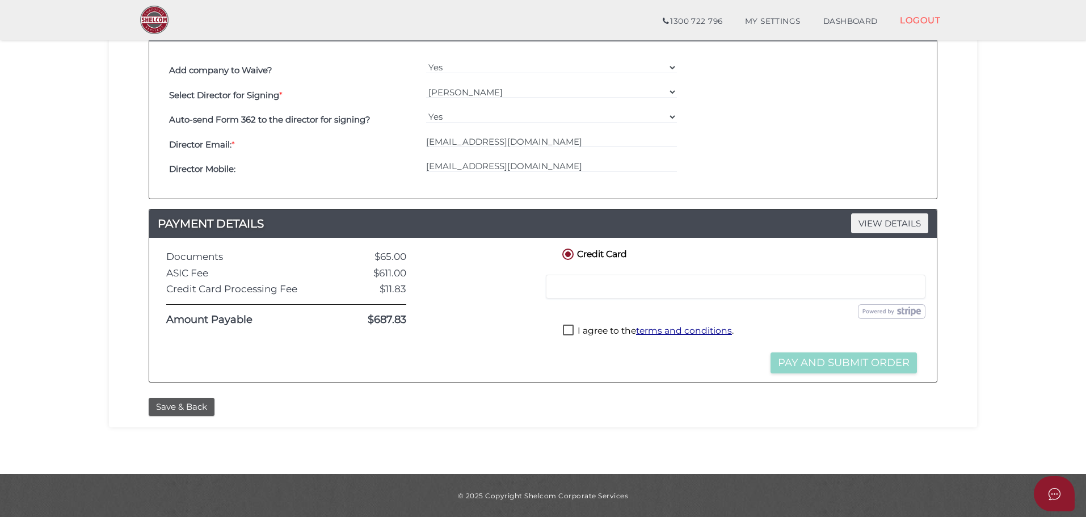
scroll to position [348, 0]
click at [569, 330] on label "I agree to the terms and conditions ." at bounding box center [648, 331] width 171 height 14
checkbox input "true"
click at [831, 364] on button "Pay and Submit Order" at bounding box center [844, 362] width 146 height 21
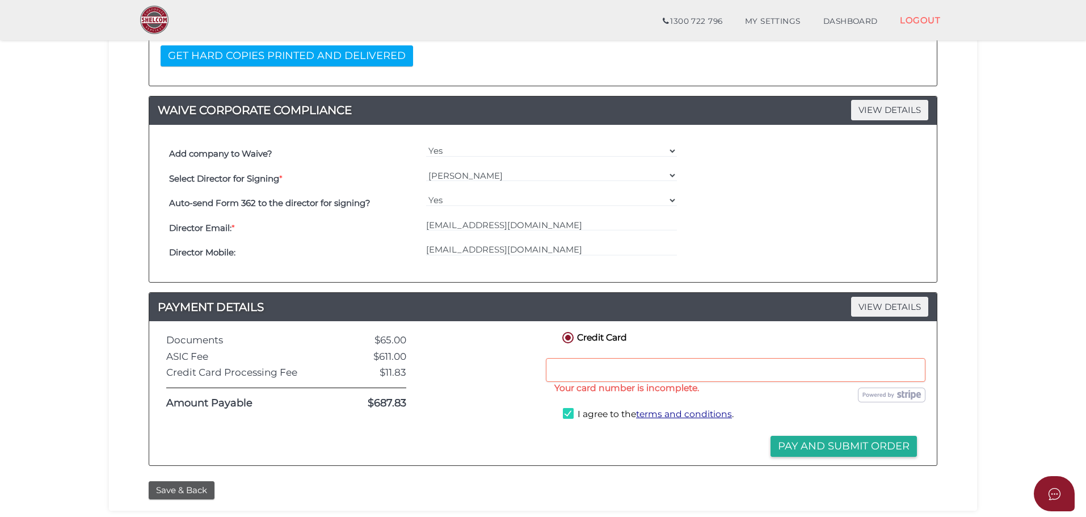
scroll to position [284, 0]
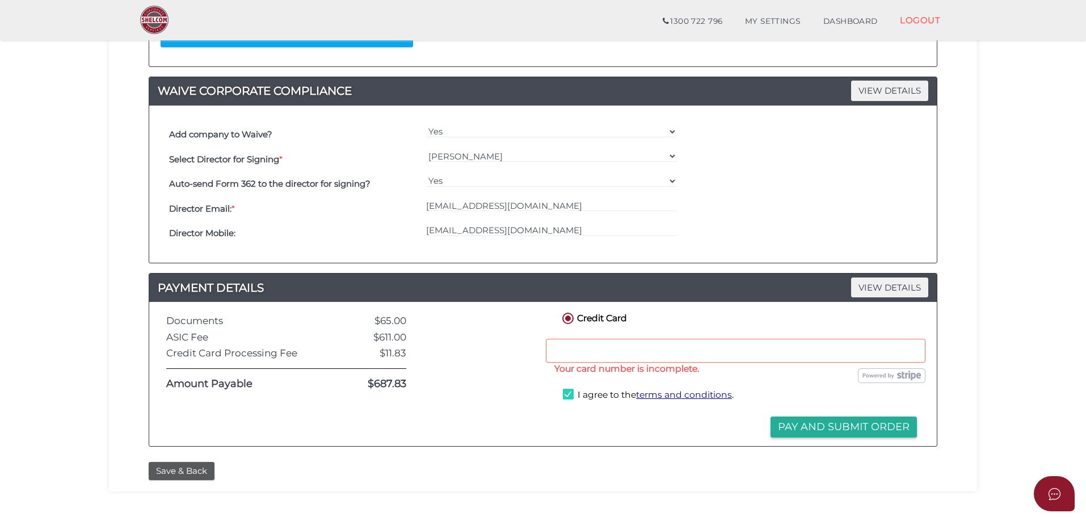
drag, startPoint x: 591, startPoint y: 356, endPoint x: 598, endPoint y: 361, distance: 8.2
click at [591, 357] on div at bounding box center [736, 351] width 380 height 24
click at [594, 343] on div at bounding box center [736, 351] width 380 height 24
click at [646, 426] on div "Credit Card Credit or Debit Card Loading saved cards... Select a saved card Sub…" at bounding box center [740, 373] width 377 height 127
click at [812, 427] on button "Pay and Submit Order" at bounding box center [844, 427] width 146 height 21
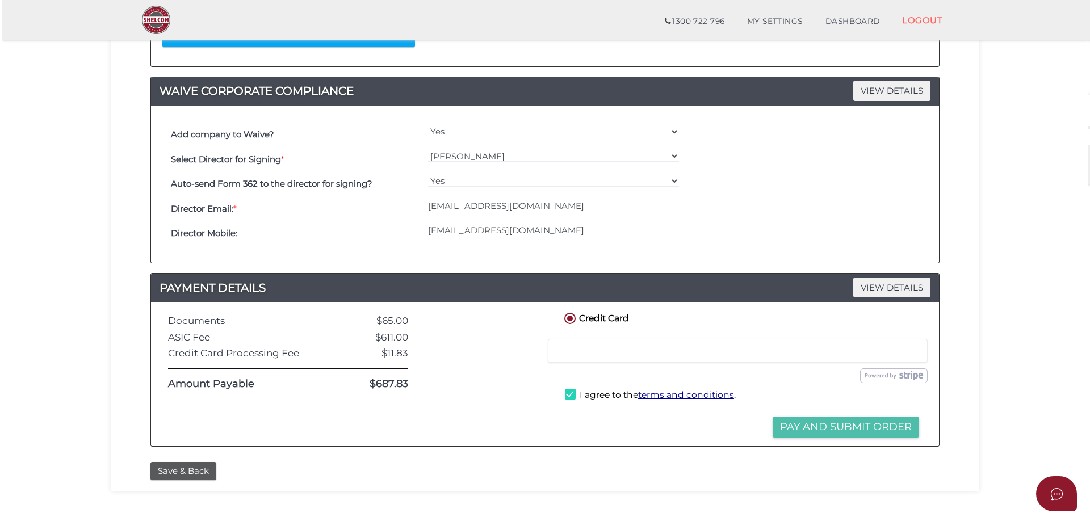
scroll to position [0, 0]
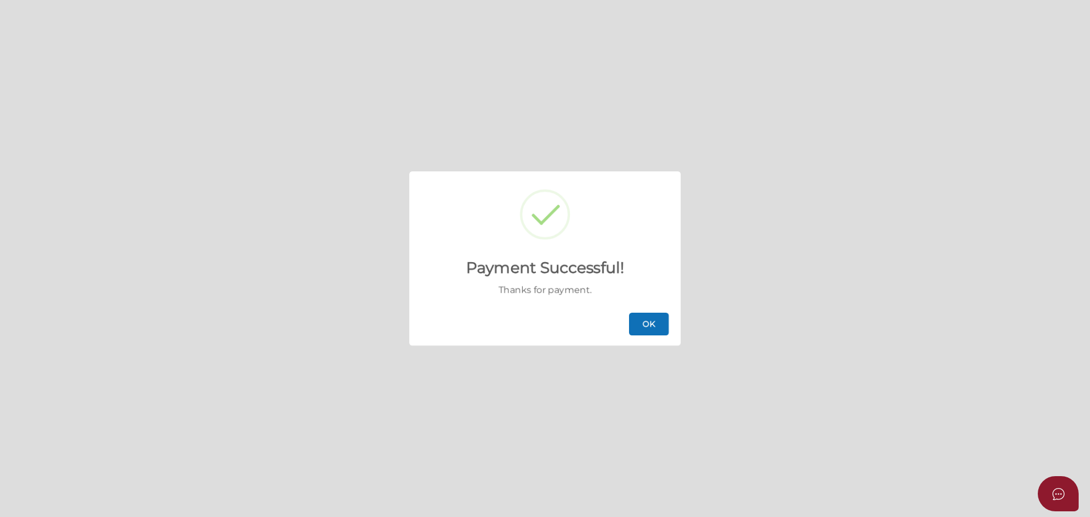
click at [657, 317] on button "OK" at bounding box center [649, 324] width 40 height 23
